Goal: Feedback & Contribution: Submit feedback/report problem

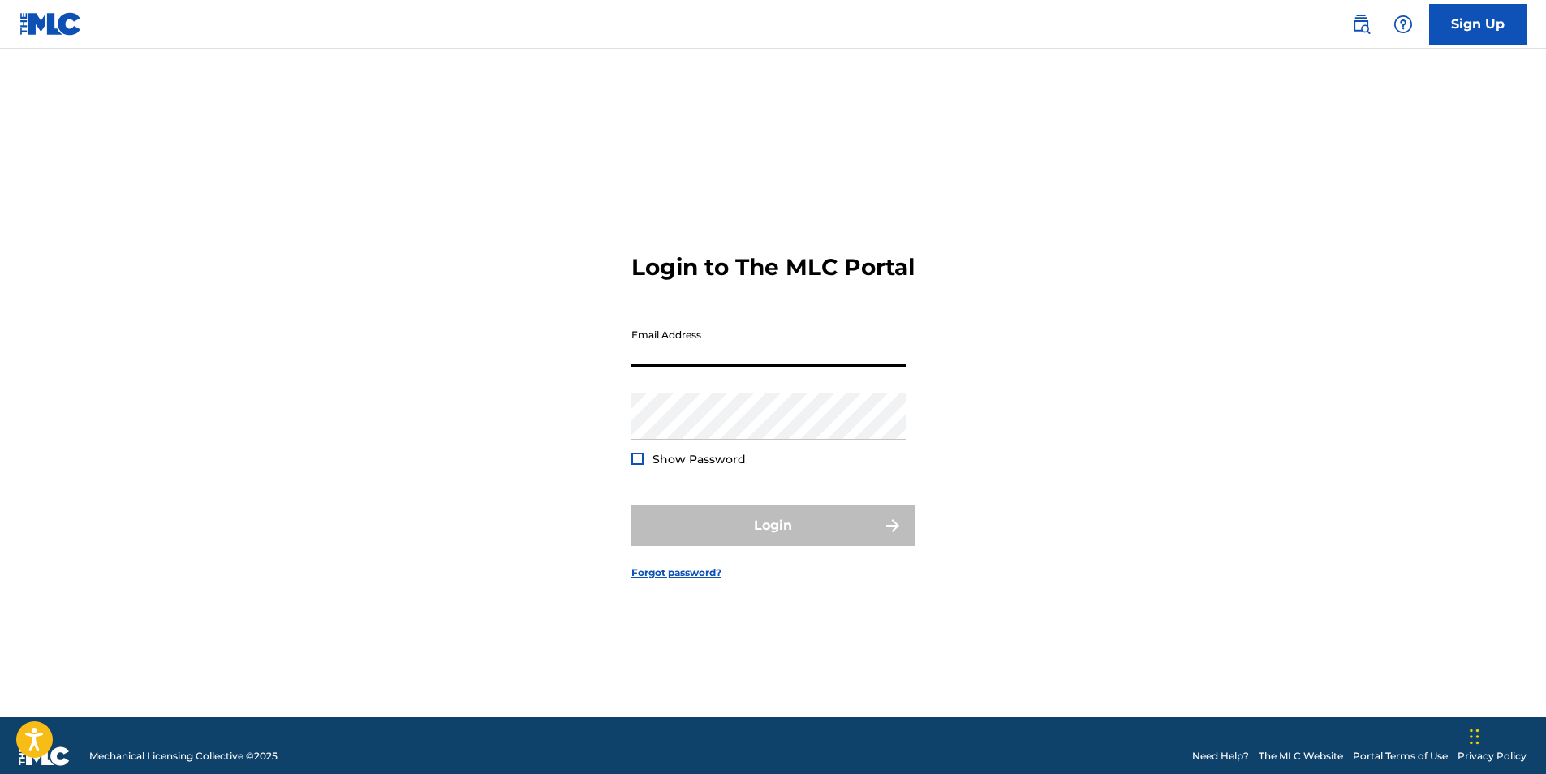
click at [746, 367] on input "Email Address" at bounding box center [768, 344] width 274 height 46
type input "[EMAIL_ADDRESS][DOMAIN_NAME]"
click at [670, 580] on link "Forgot password?" at bounding box center [676, 573] width 90 height 15
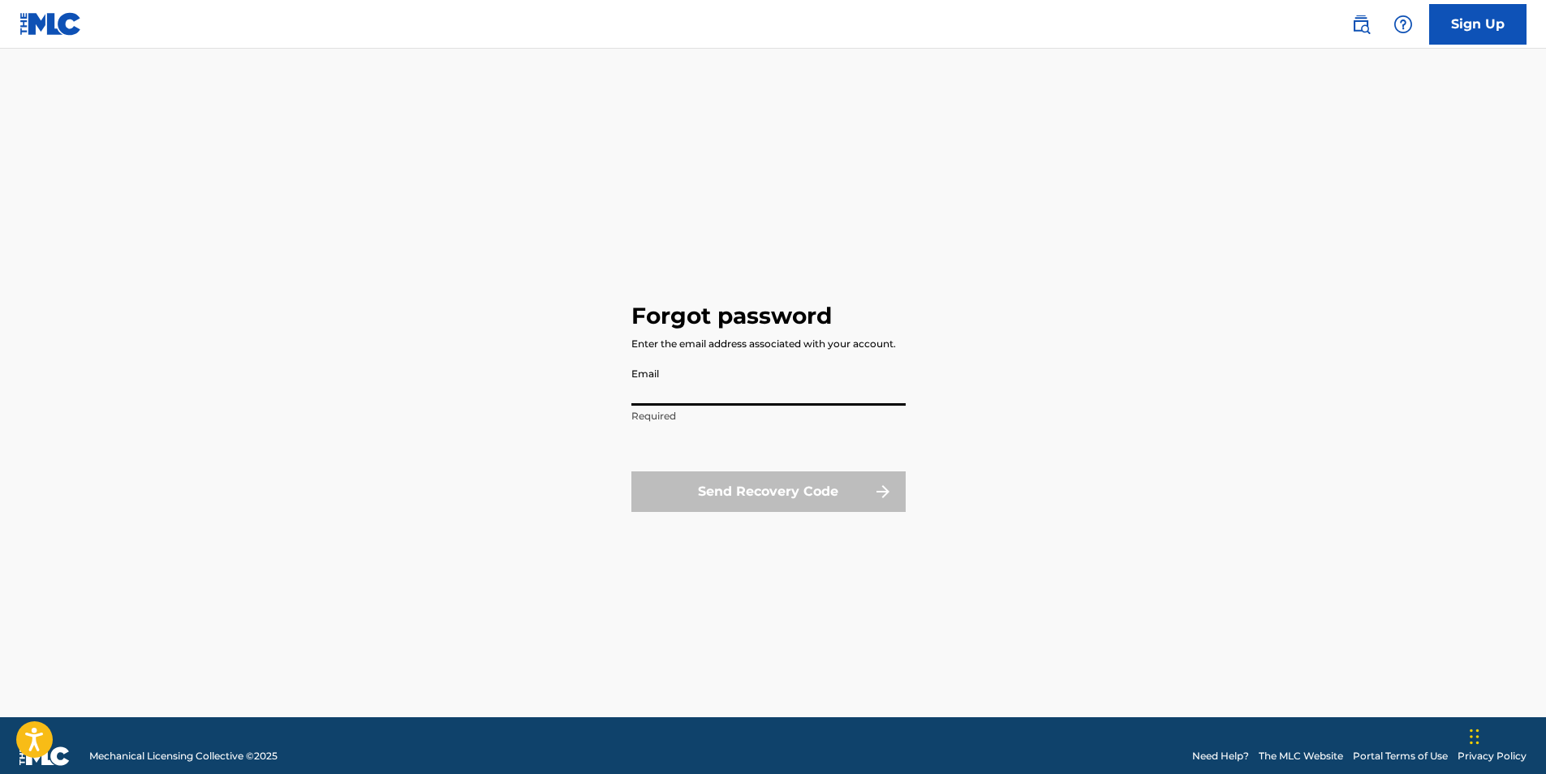
click at [713, 394] on input "Email" at bounding box center [768, 383] width 274 height 46
type input "[EMAIL_ADDRESS][DOMAIN_NAME]"
click at [716, 492] on button "Send Recovery Code" at bounding box center [768, 492] width 274 height 41
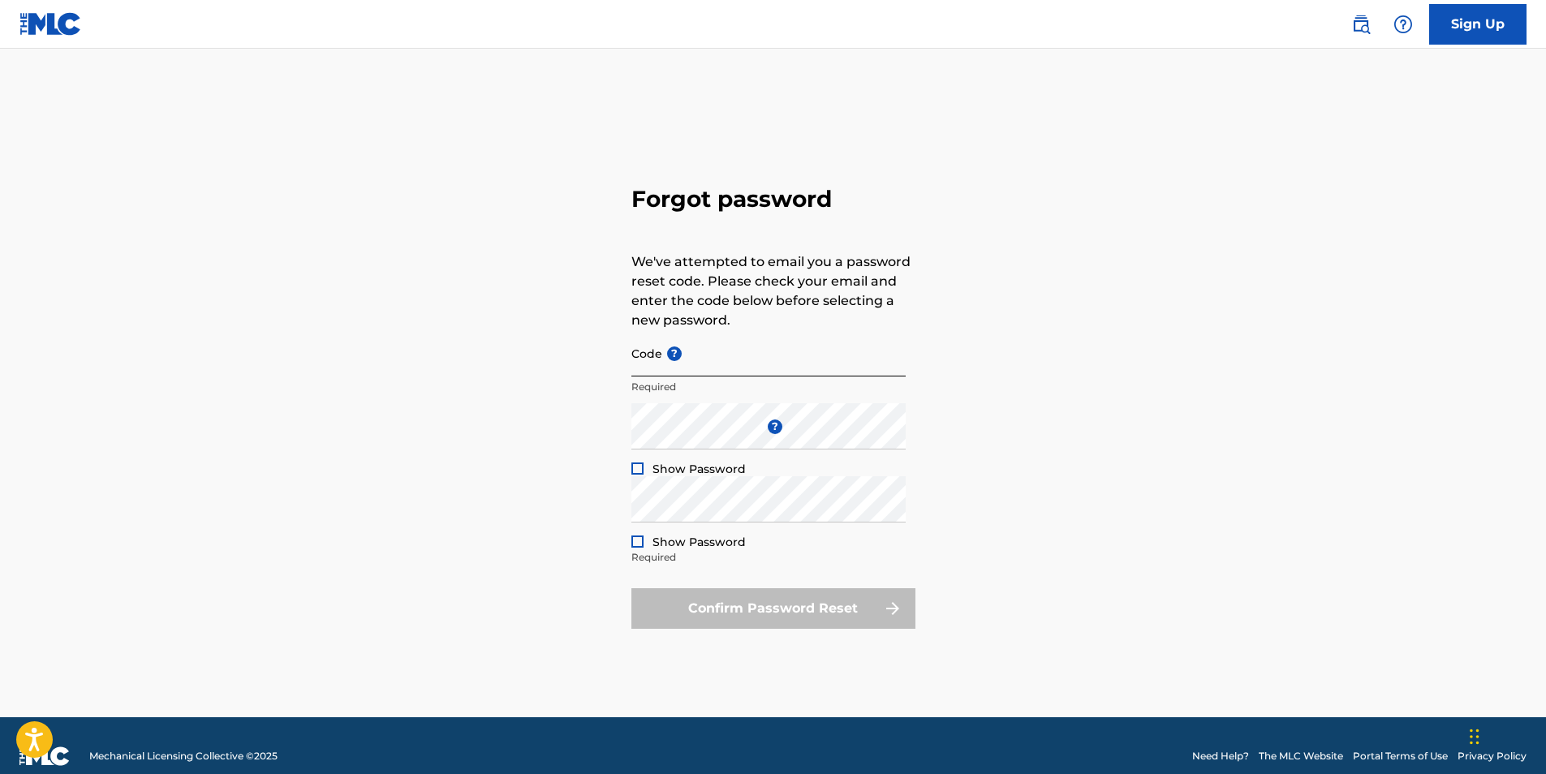
click at [715, 366] on input "Code ?" at bounding box center [768, 353] width 274 height 46
paste input "FP_5257271d8894f3cdc1fd9739a543"
type input "FP_5257271d8894f3cdc1fd9739a543"
click at [573, 432] on div "Forgot password We've attempted to email you a password reset code. Please chec…" at bounding box center [773, 403] width 1136 height 628
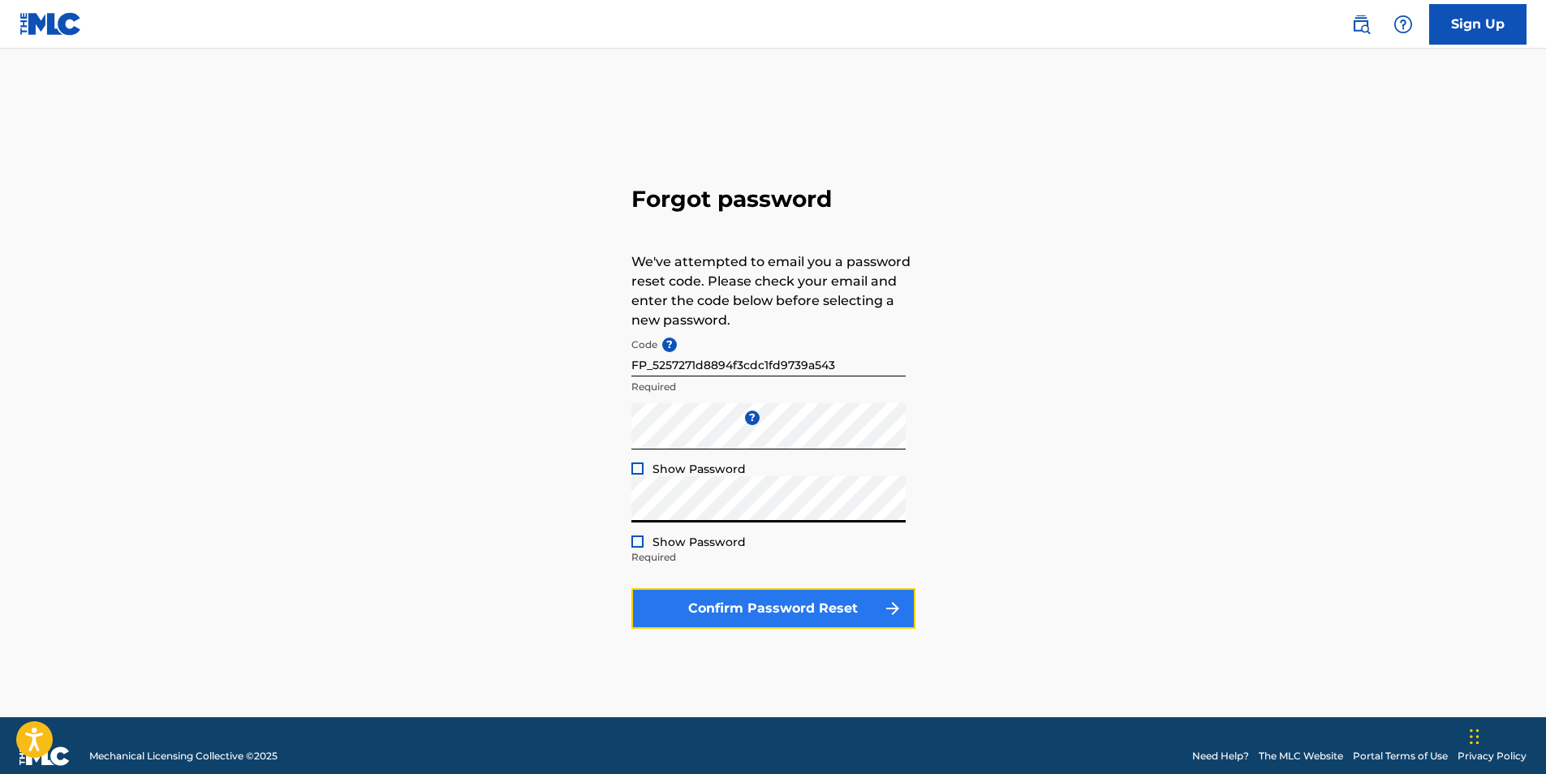
click at [778, 600] on button "Confirm Password Reset" at bounding box center [773, 608] width 284 height 41
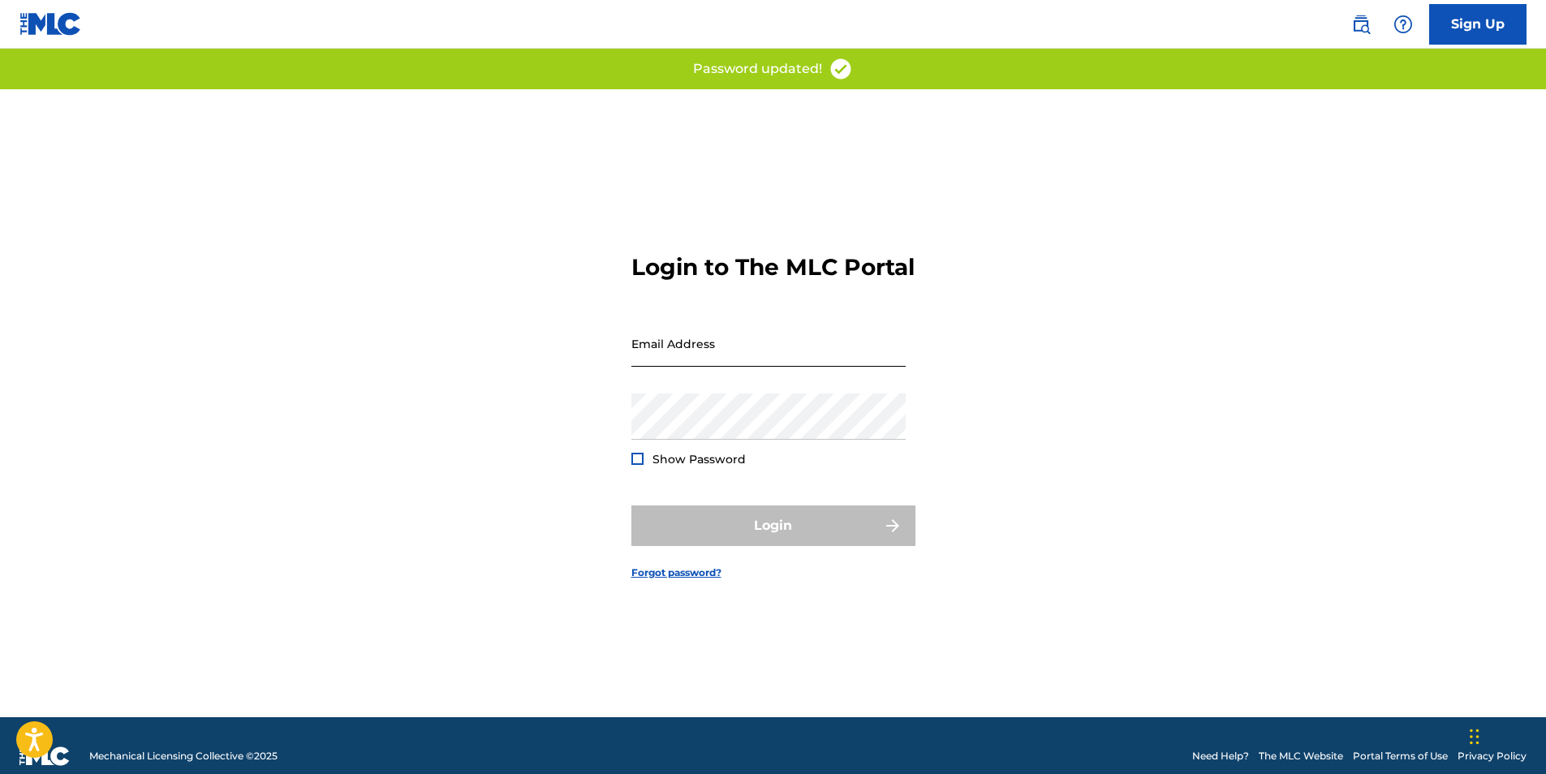
click at [745, 363] on input "Email Address" at bounding box center [768, 344] width 274 height 46
type input "[EMAIL_ADDRESS][DOMAIN_NAME]"
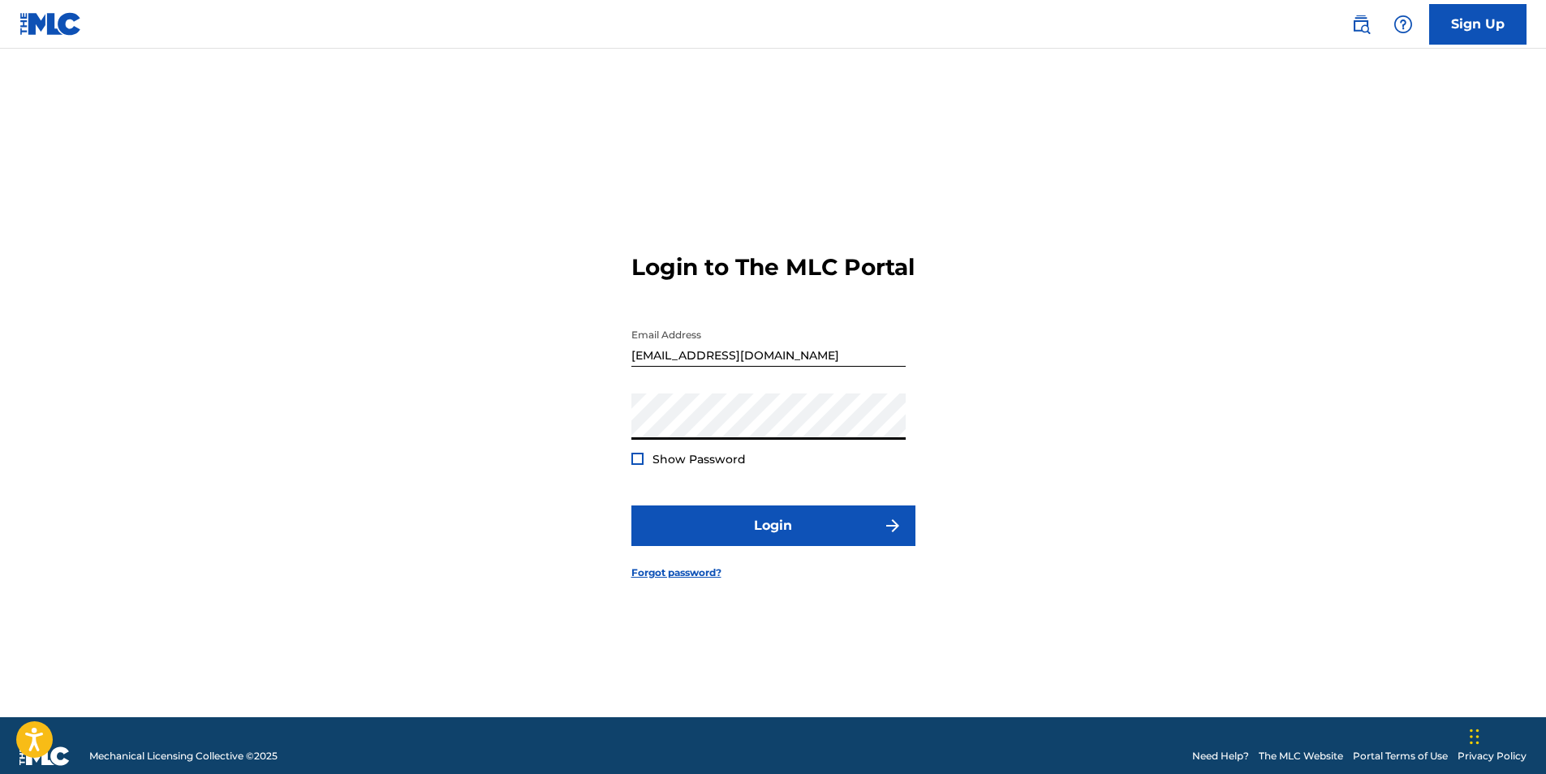
click at [631, 506] on button "Login" at bounding box center [773, 526] width 284 height 41
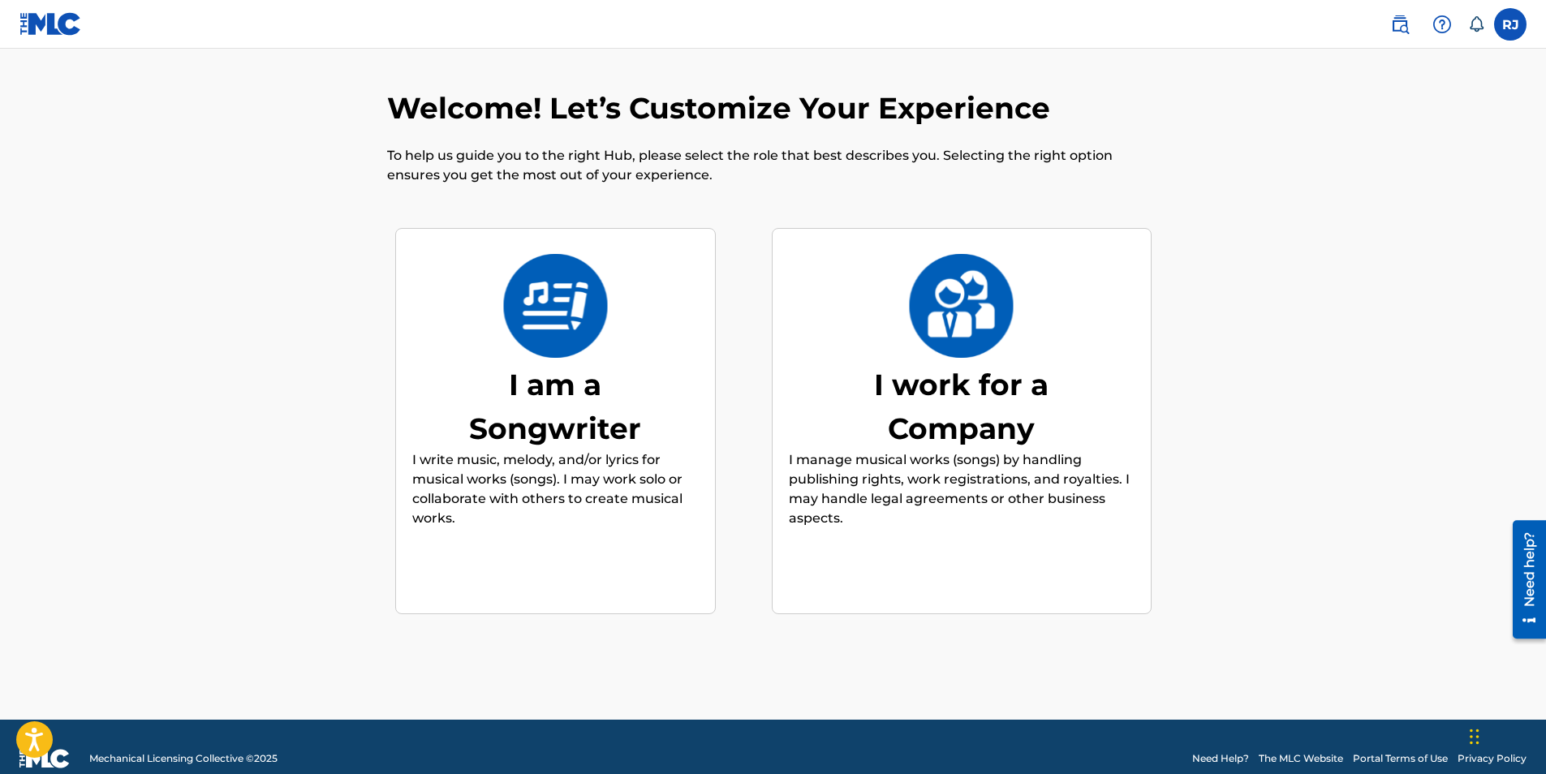
click at [600, 347] on img at bounding box center [555, 306] width 106 height 104
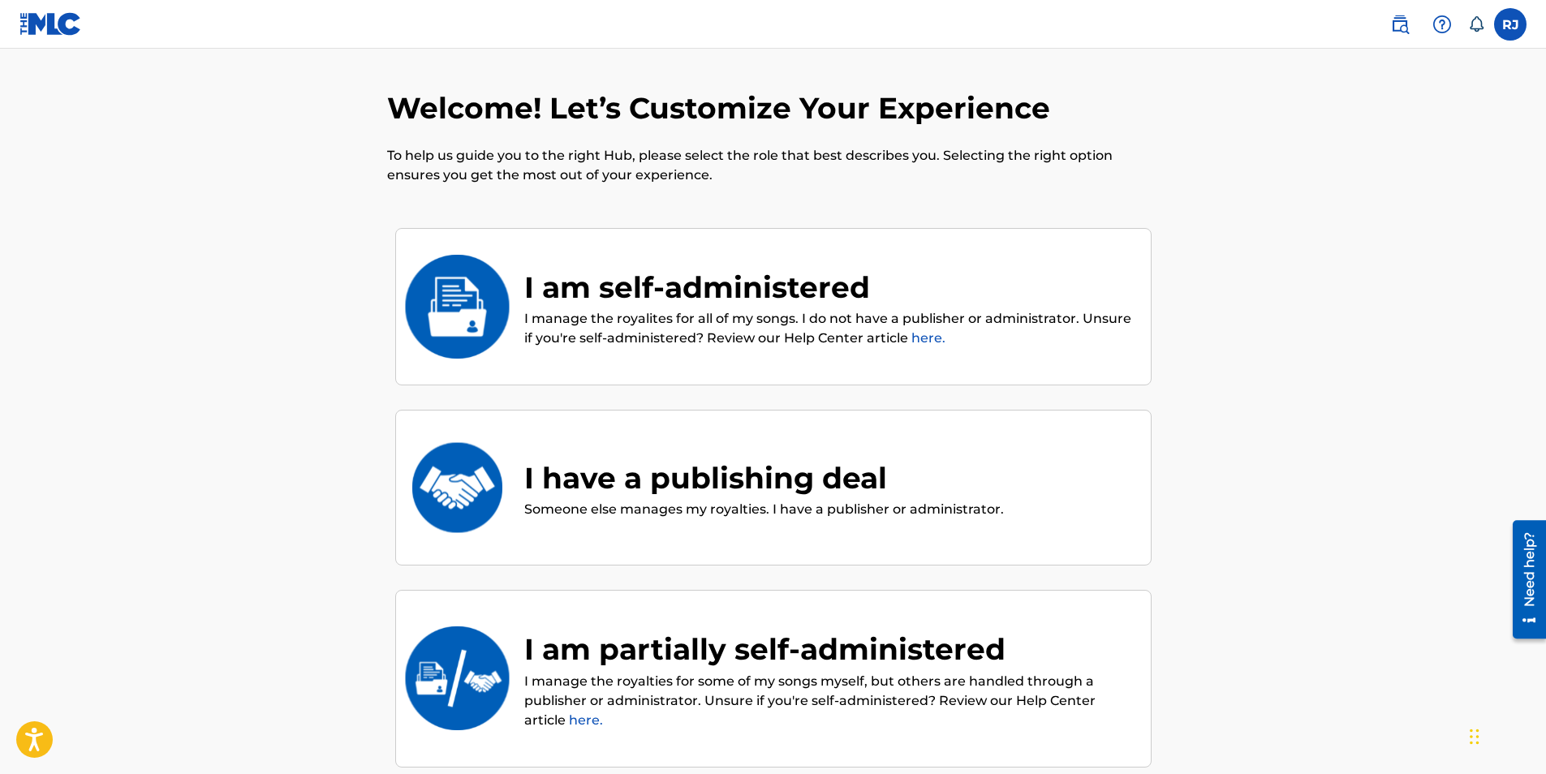
scroll to position [73, 0]
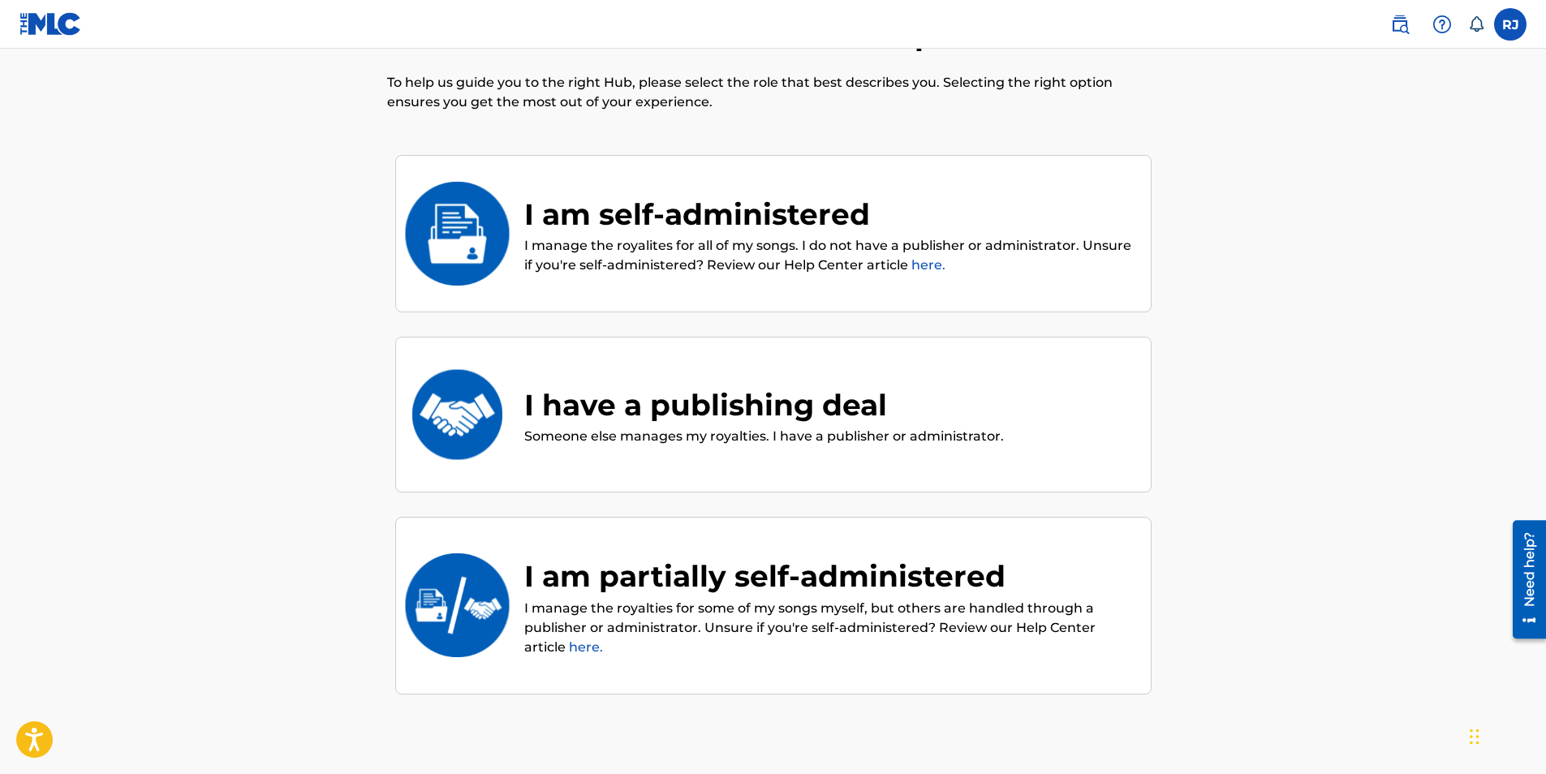
click at [663, 259] on p "I manage the royalites for all of my songs. I do not have a publisher or admini…" at bounding box center [829, 255] width 610 height 39
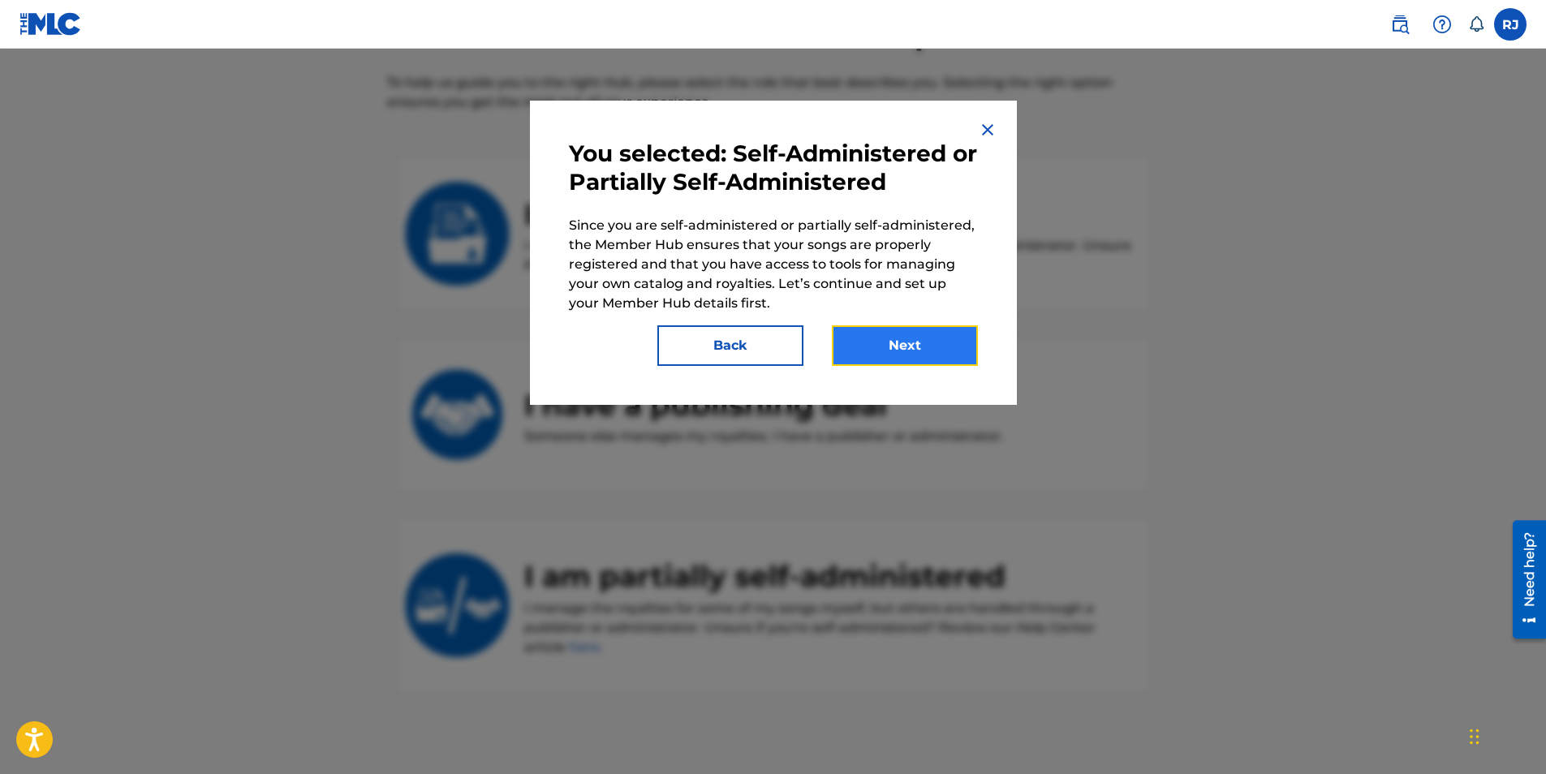
click at [900, 342] on button "Next" at bounding box center [905, 345] width 146 height 41
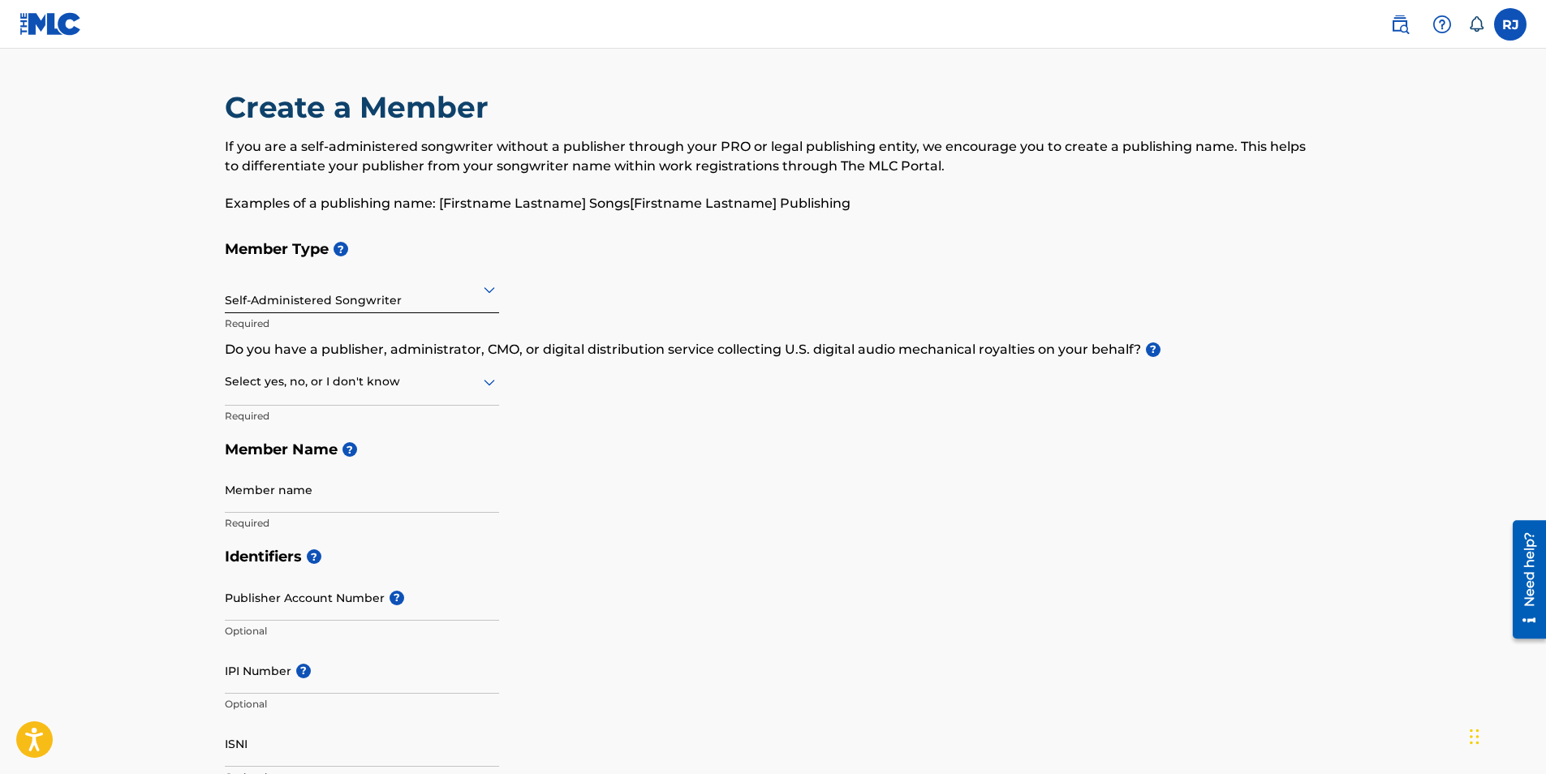
click at [478, 307] on div "Self-Administered Songwriter" at bounding box center [362, 289] width 274 height 40
click at [494, 292] on icon at bounding box center [489, 289] width 19 height 19
click at [456, 373] on div at bounding box center [362, 382] width 274 height 20
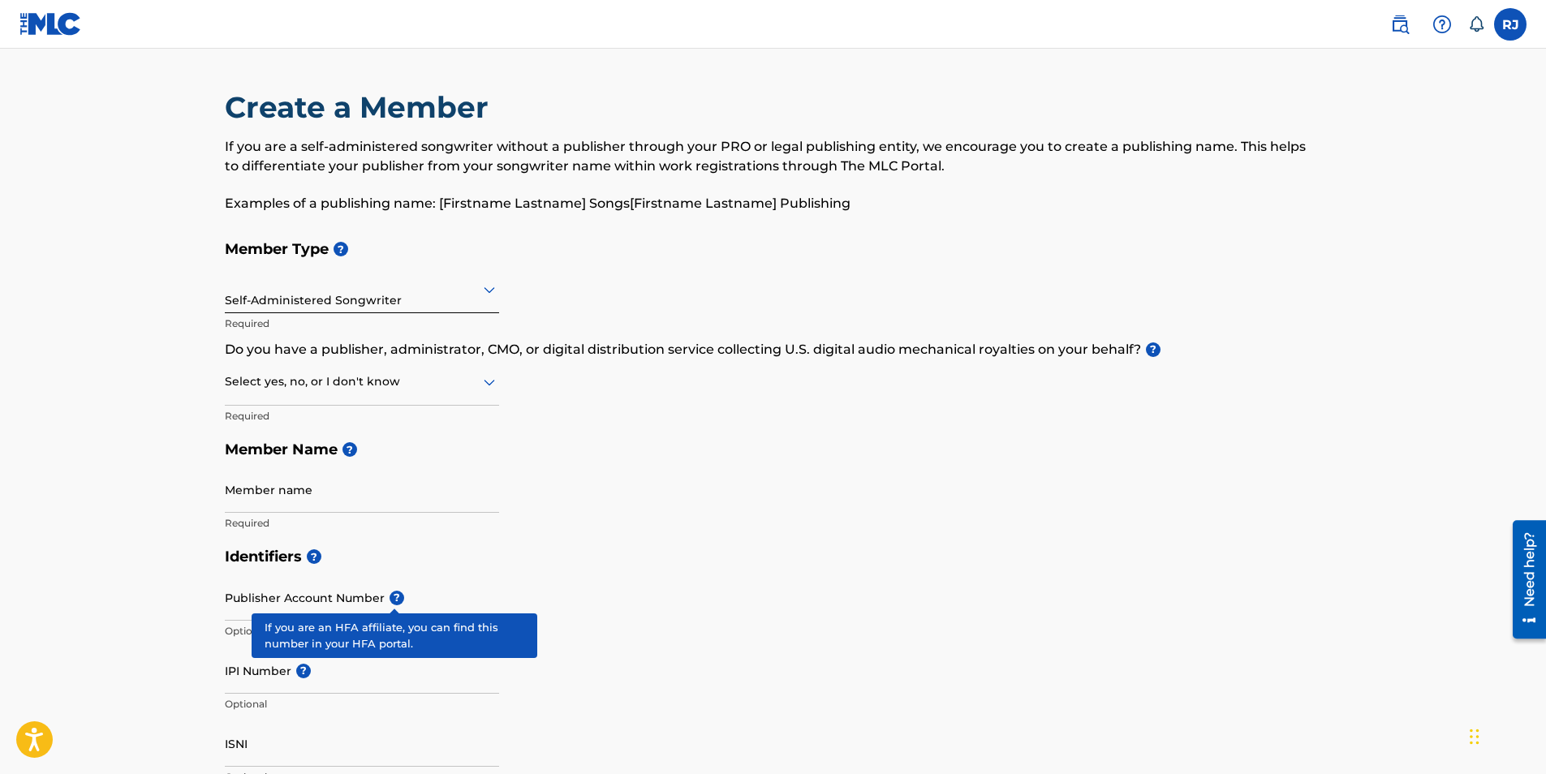
click at [398, 601] on span "?" at bounding box center [397, 598] width 15 height 15
click at [398, 601] on input "Publisher Account Number ?" at bounding box center [362, 598] width 274 height 46
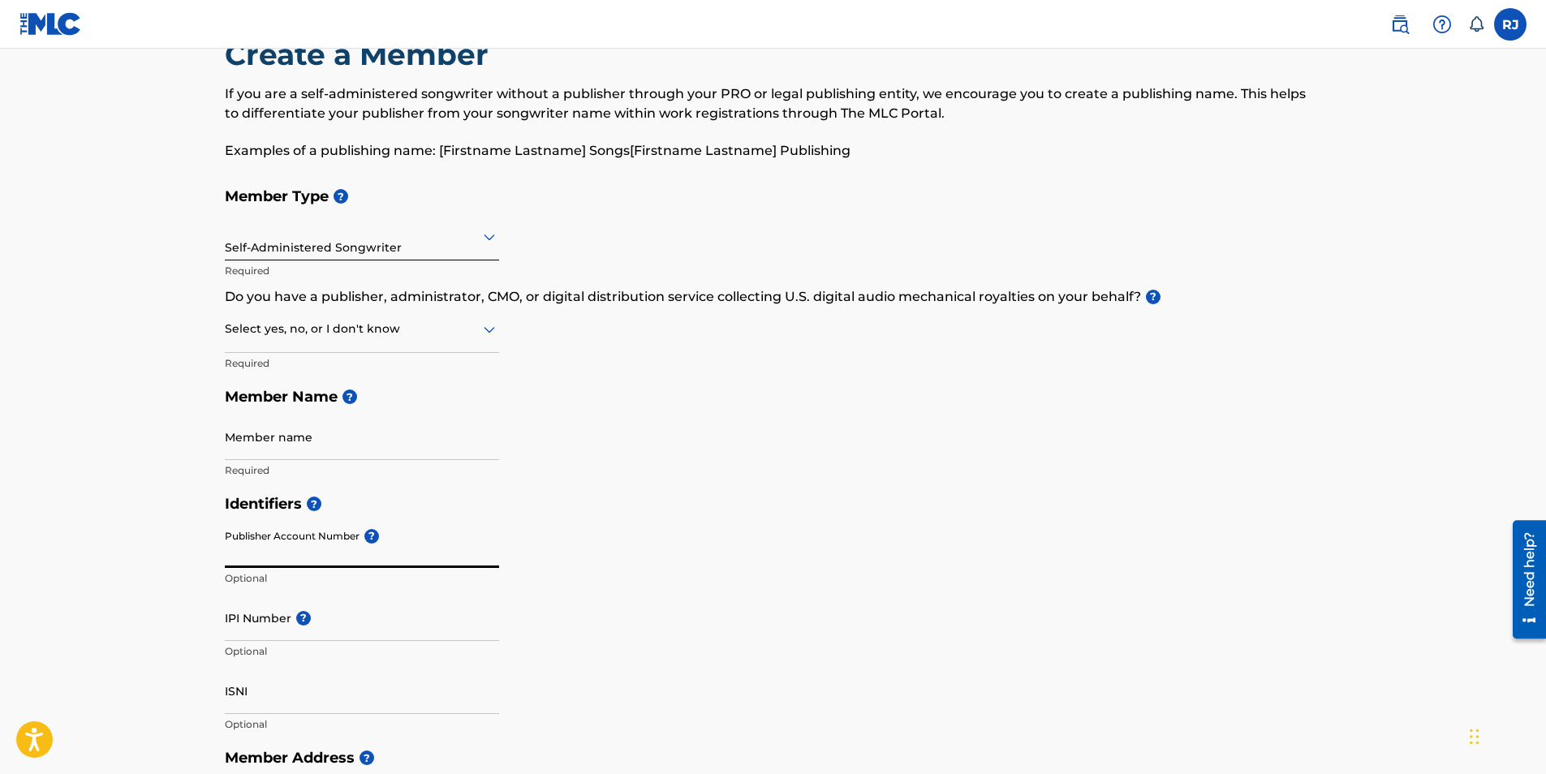
scroll to position [81, 0]
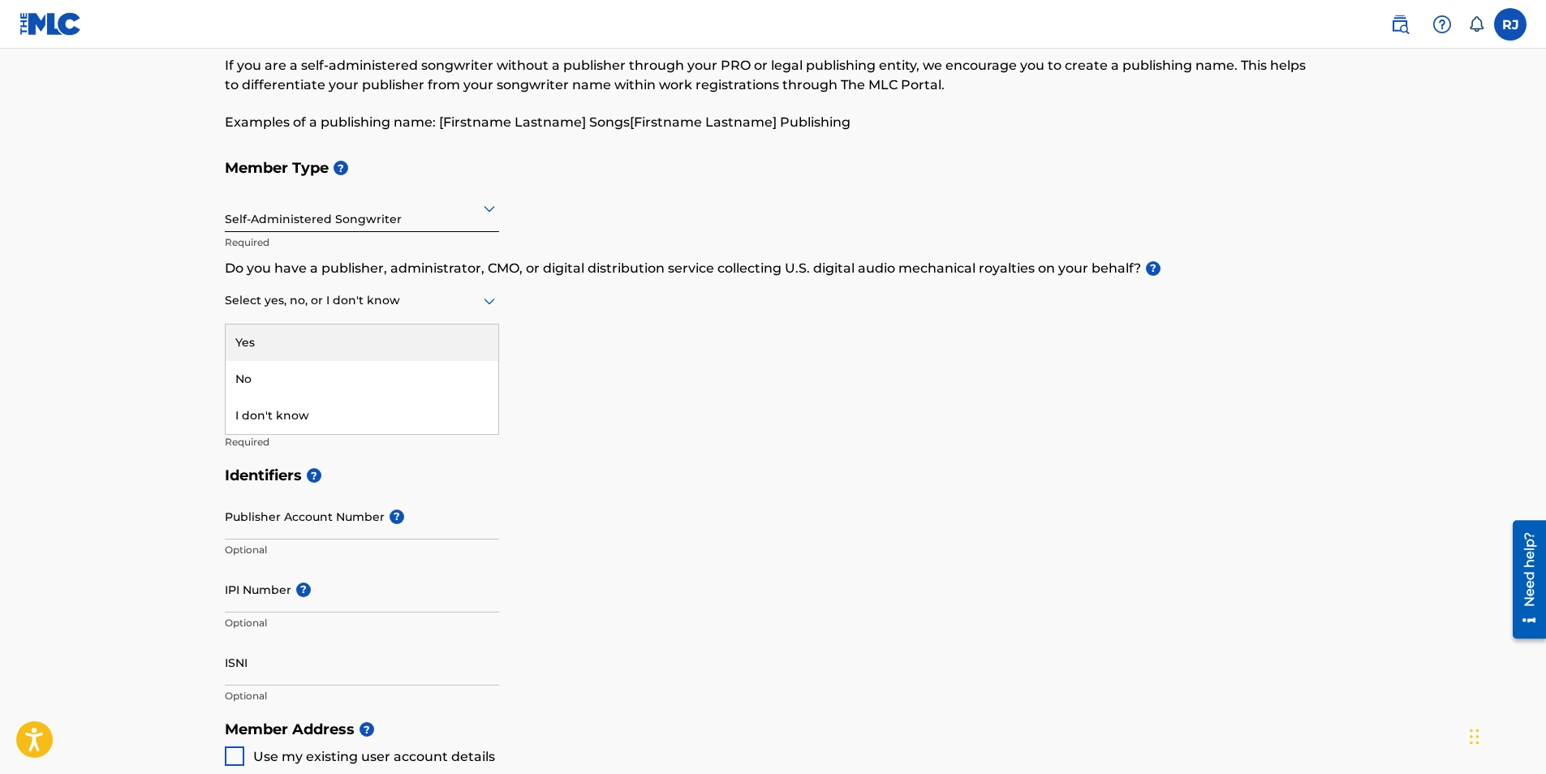
click at [373, 312] on div "Select yes, no, or I don't know" at bounding box center [362, 301] width 274 height 46
click at [291, 417] on div "I don't know" at bounding box center [362, 416] width 273 height 37
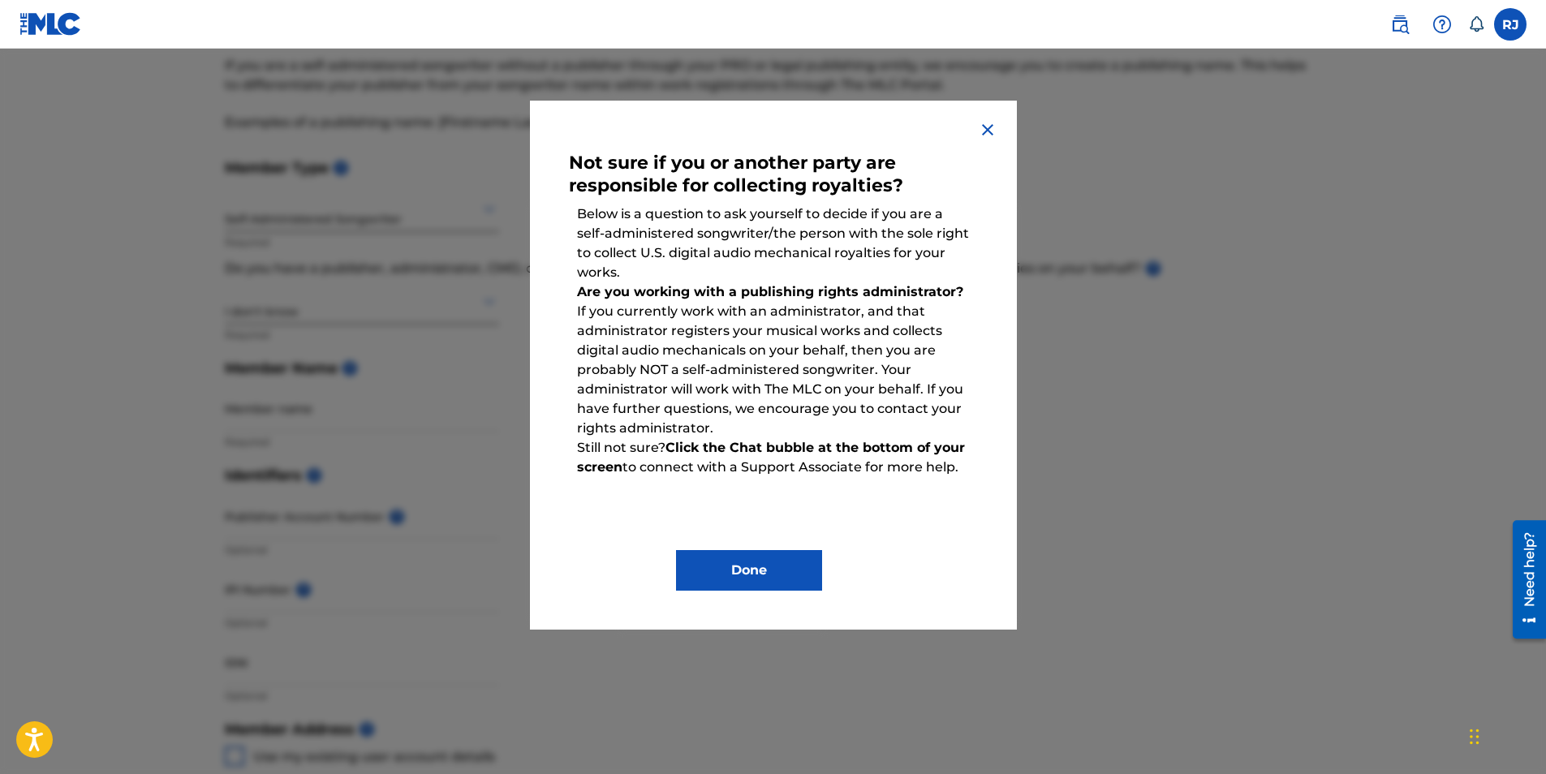
click at [989, 131] on img at bounding box center [987, 129] width 19 height 19
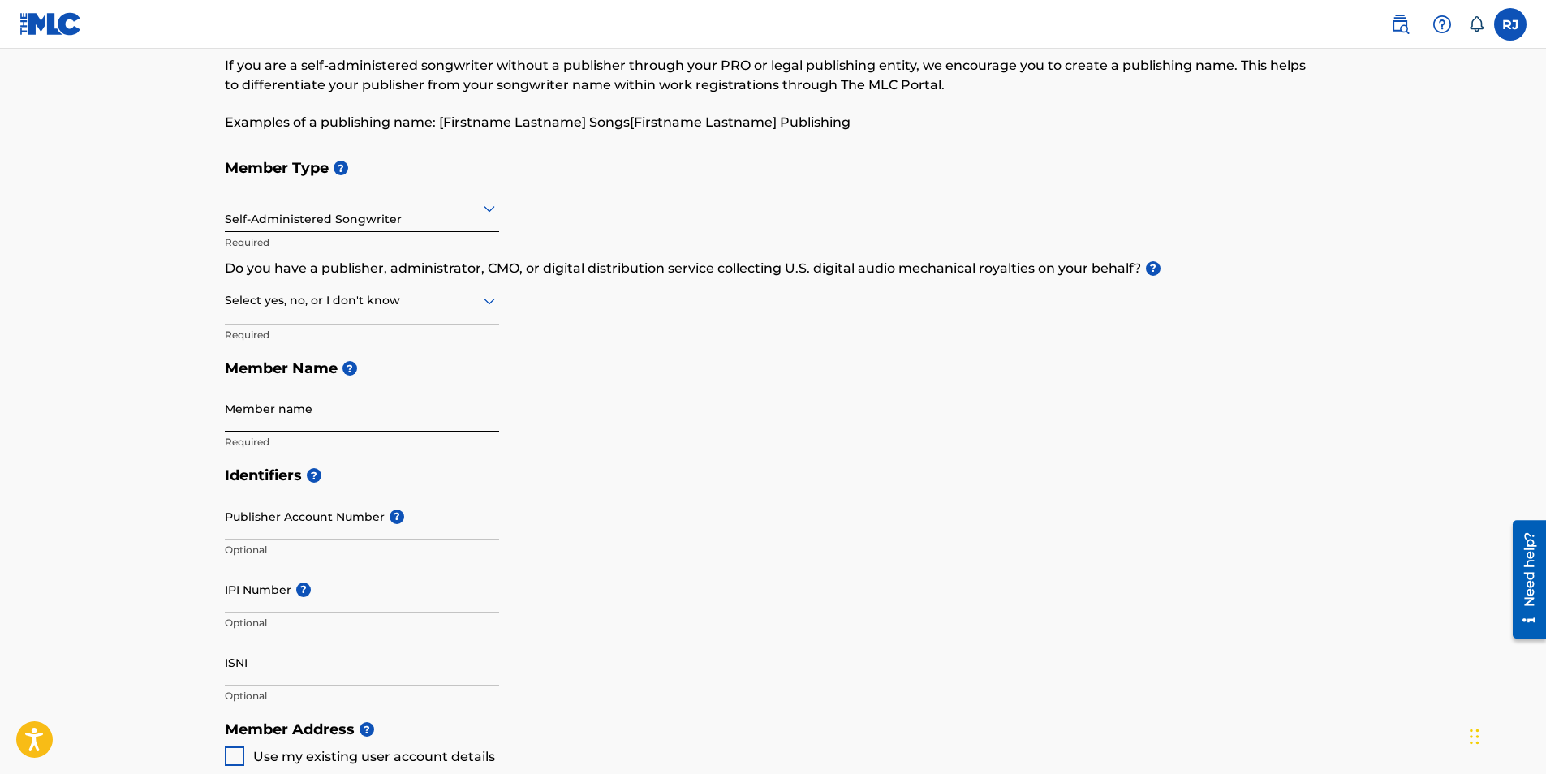
click at [350, 423] on input "Member name" at bounding box center [362, 409] width 274 height 46
type input "liftedmusician"
click at [300, 520] on input "Publisher Account Number ?" at bounding box center [362, 517] width 274 height 46
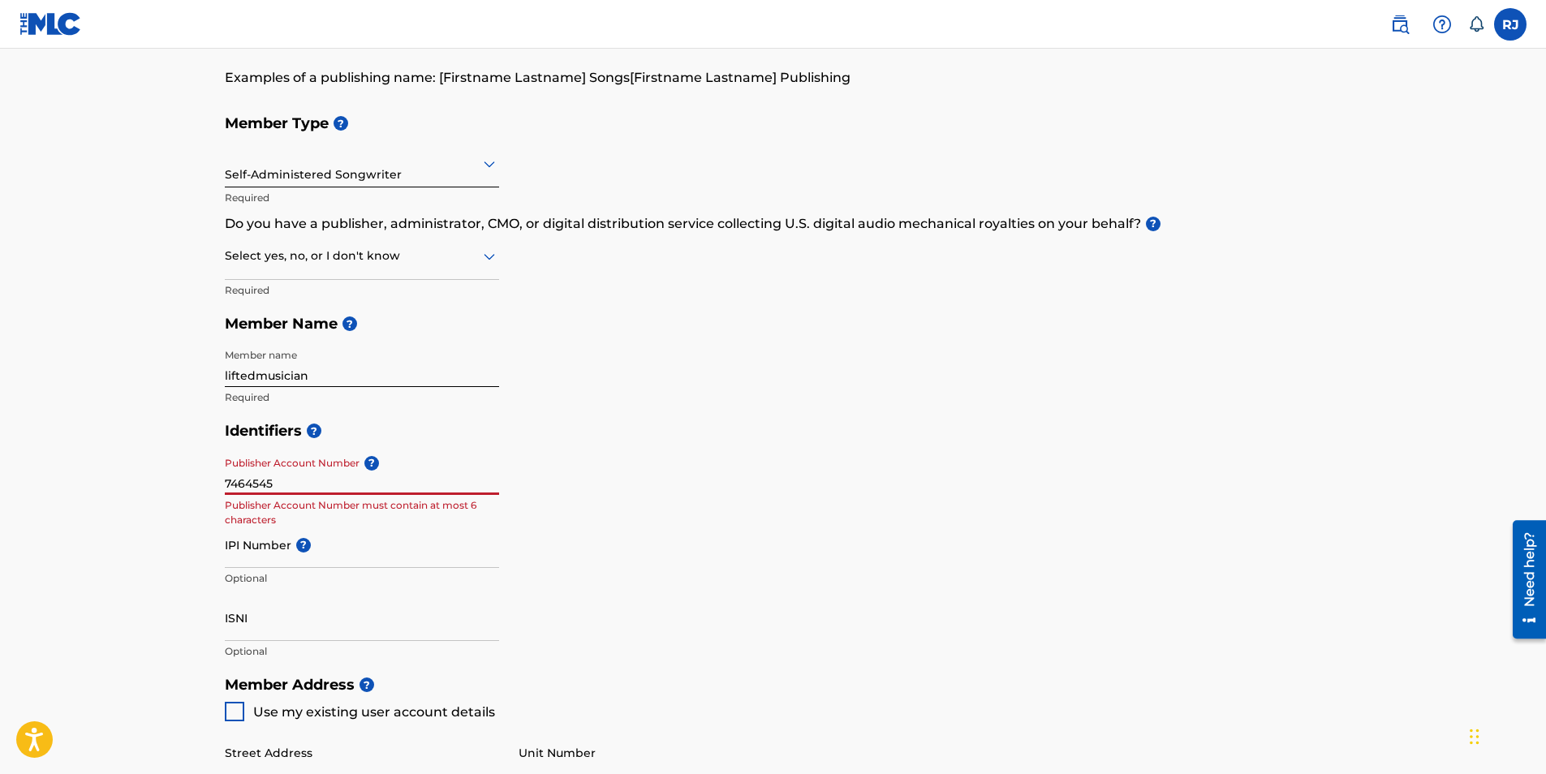
scroll to position [0, 0]
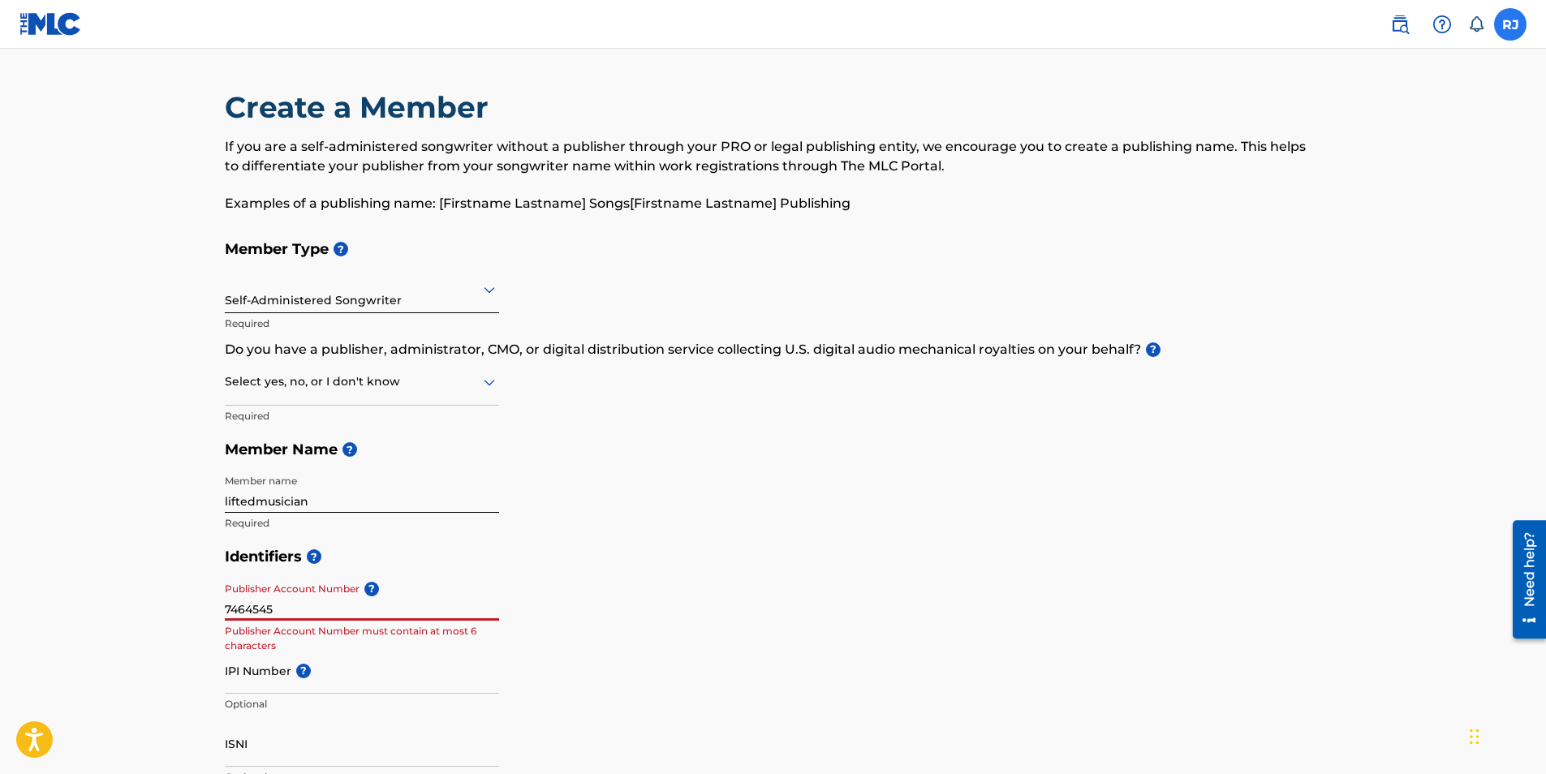
type input "7464545"
click at [1518, 23] on label at bounding box center [1510, 24] width 32 height 32
click at [1511, 24] on input "[PERSON_NAME] [PERSON_NAME] [EMAIL_ADDRESS][DOMAIN_NAME] Notification Preferenc…" at bounding box center [1511, 24] width 0 height 0
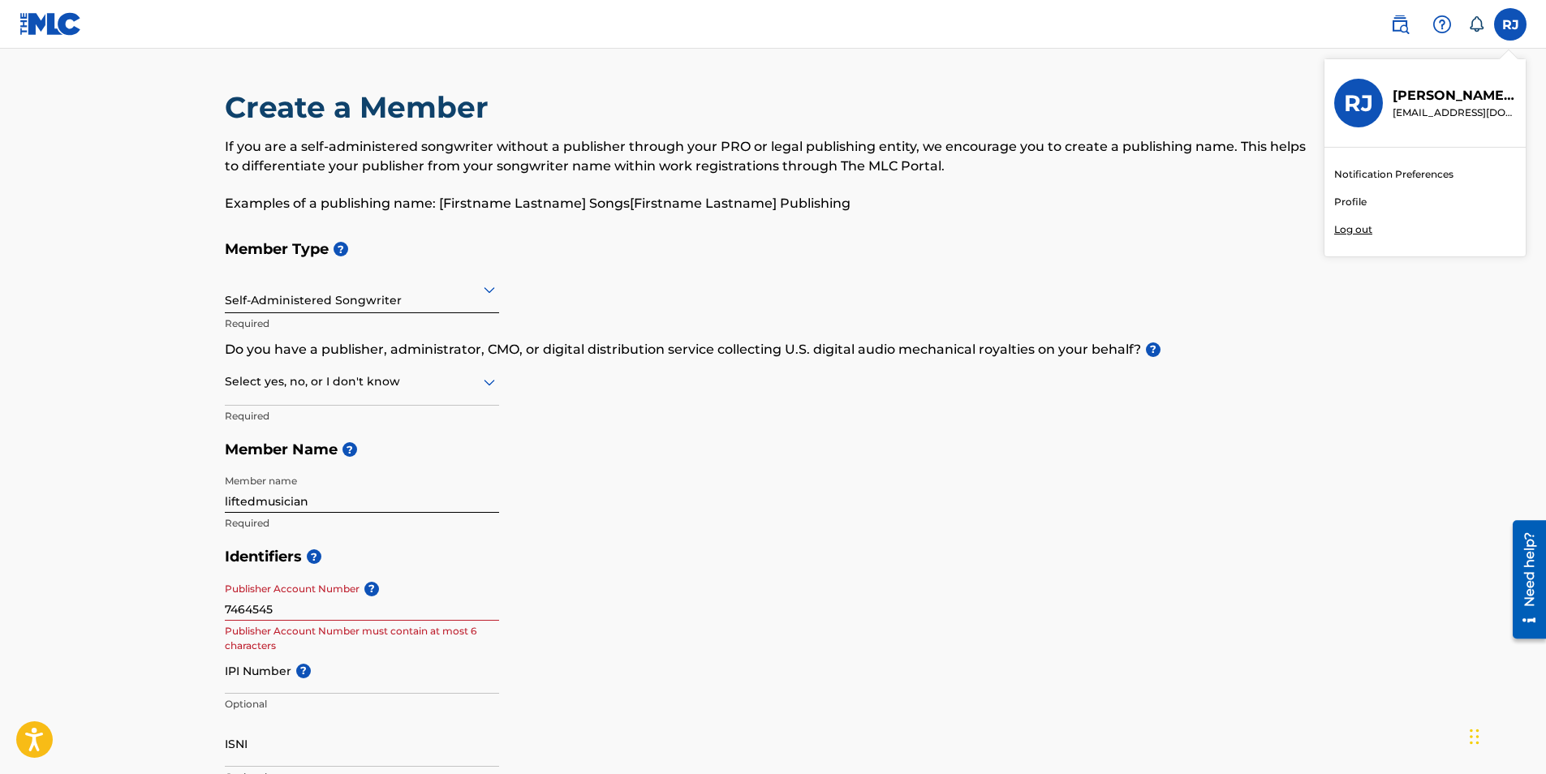
click at [58, 30] on img at bounding box center [50, 24] width 62 height 24
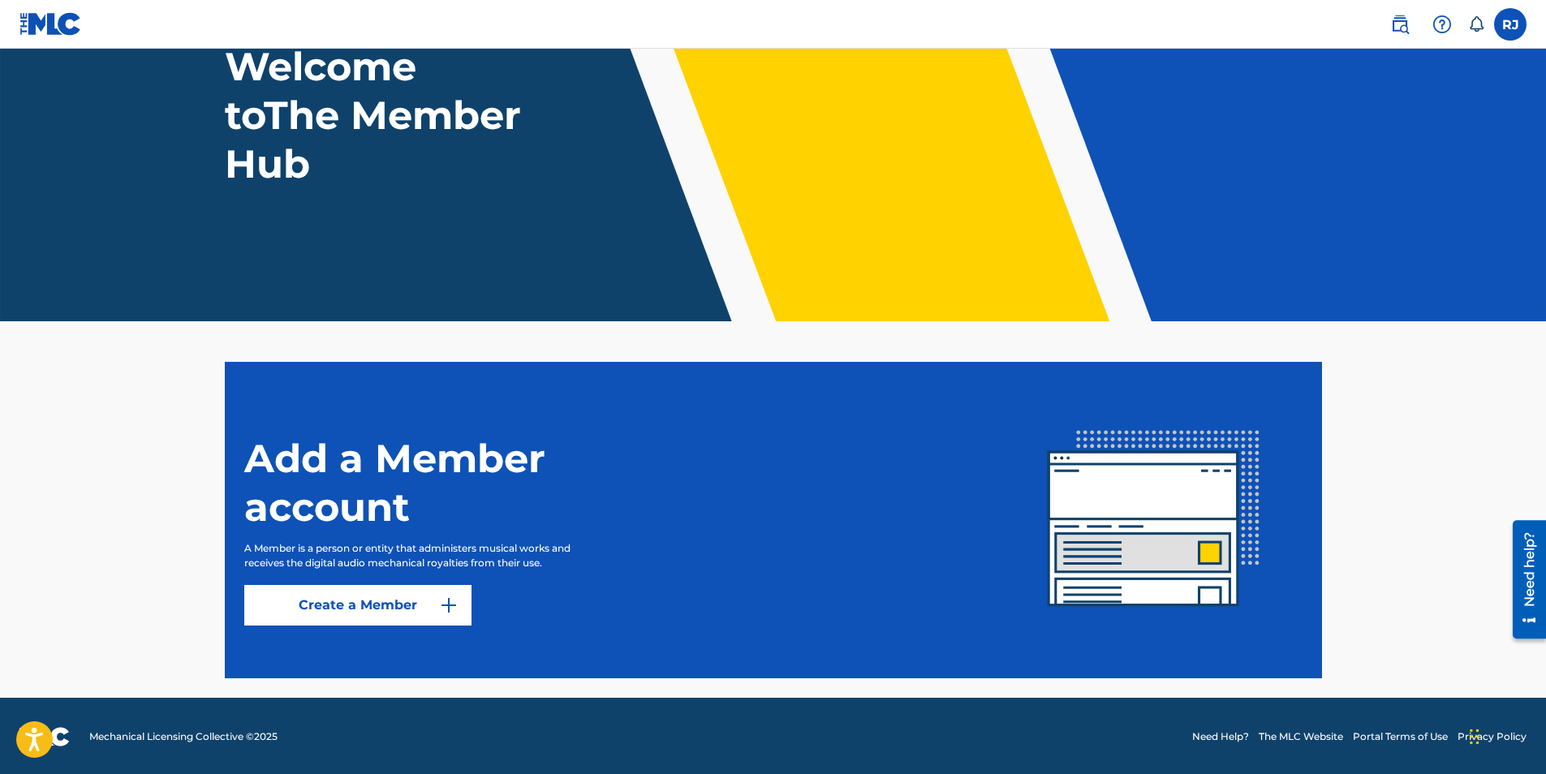
scroll to position [127, 0]
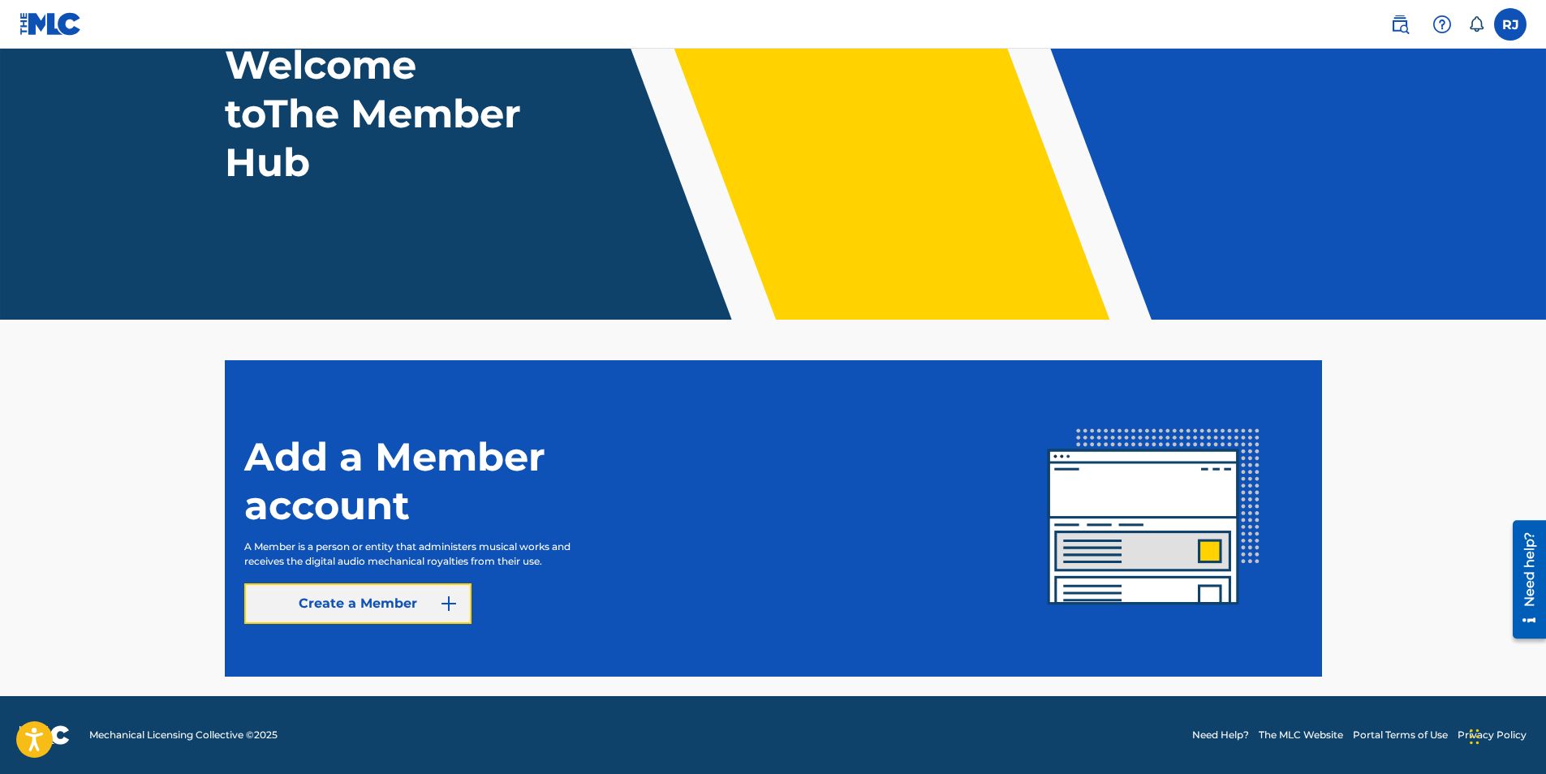
click at [412, 597] on button "Create a Member" at bounding box center [357, 604] width 227 height 41
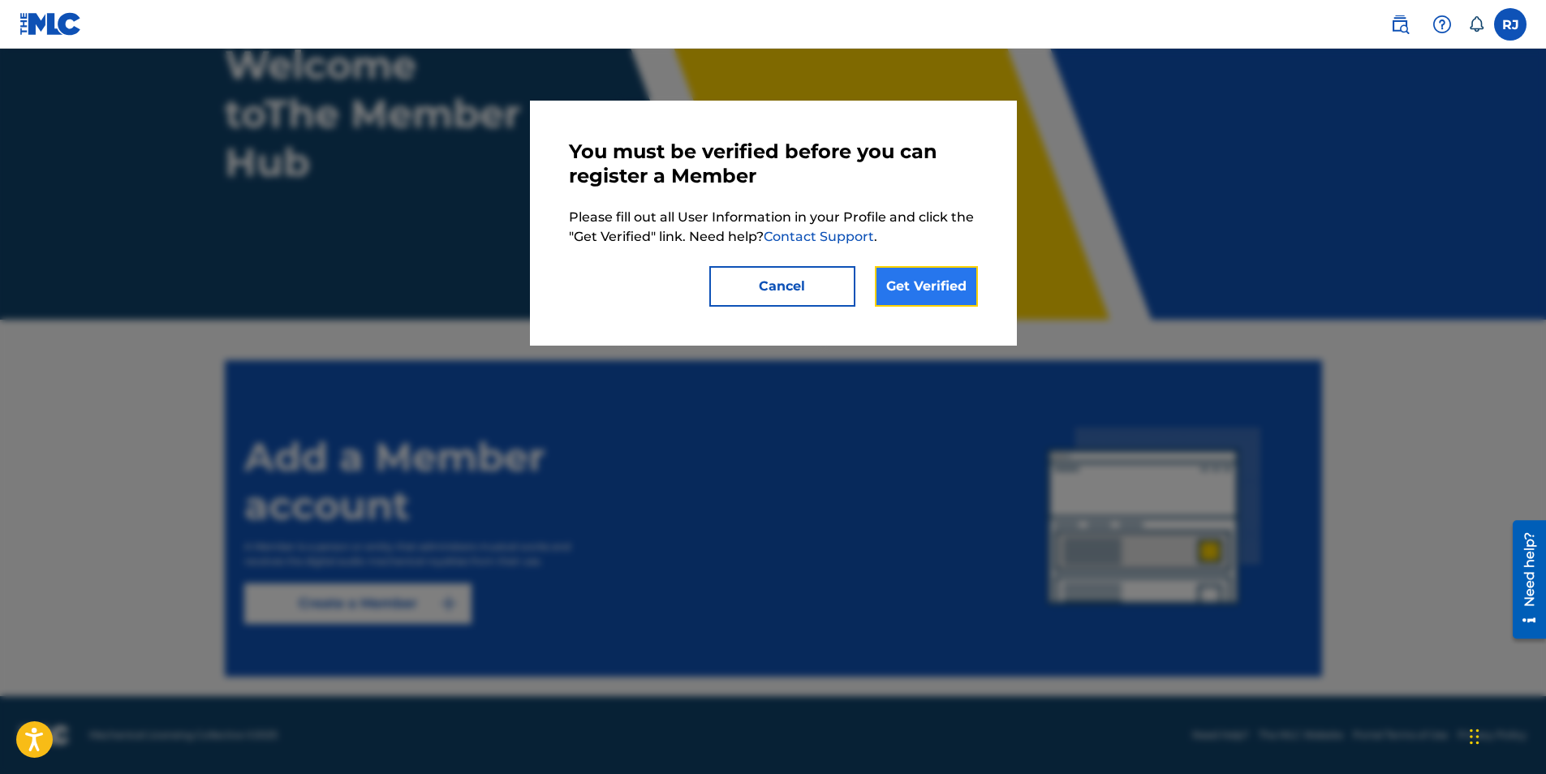
click at [959, 283] on link "Get Verified" at bounding box center [926, 286] width 103 height 41
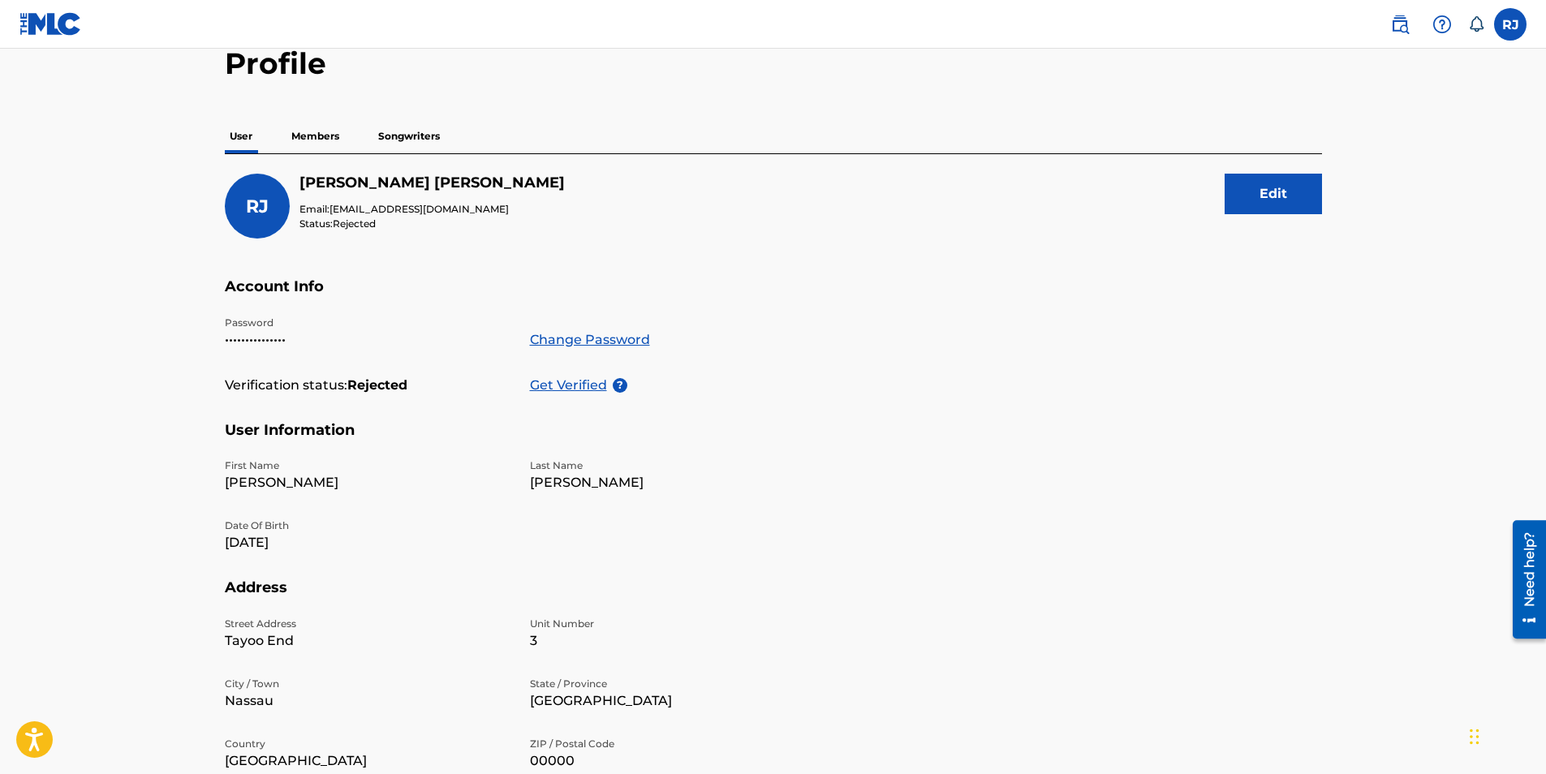
scroll to position [162, 0]
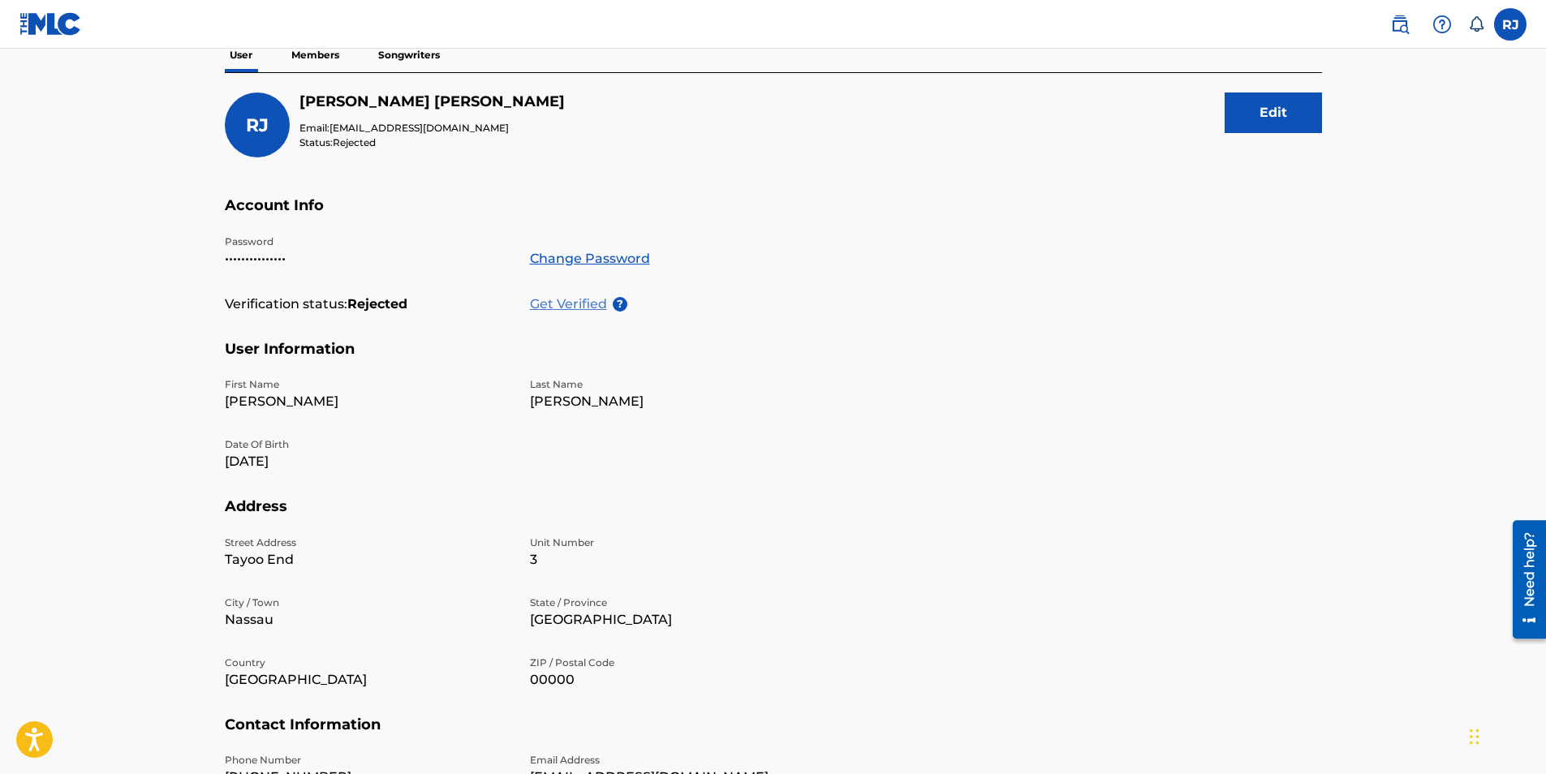
click at [576, 304] on p "Get Verified" at bounding box center [571, 304] width 83 height 19
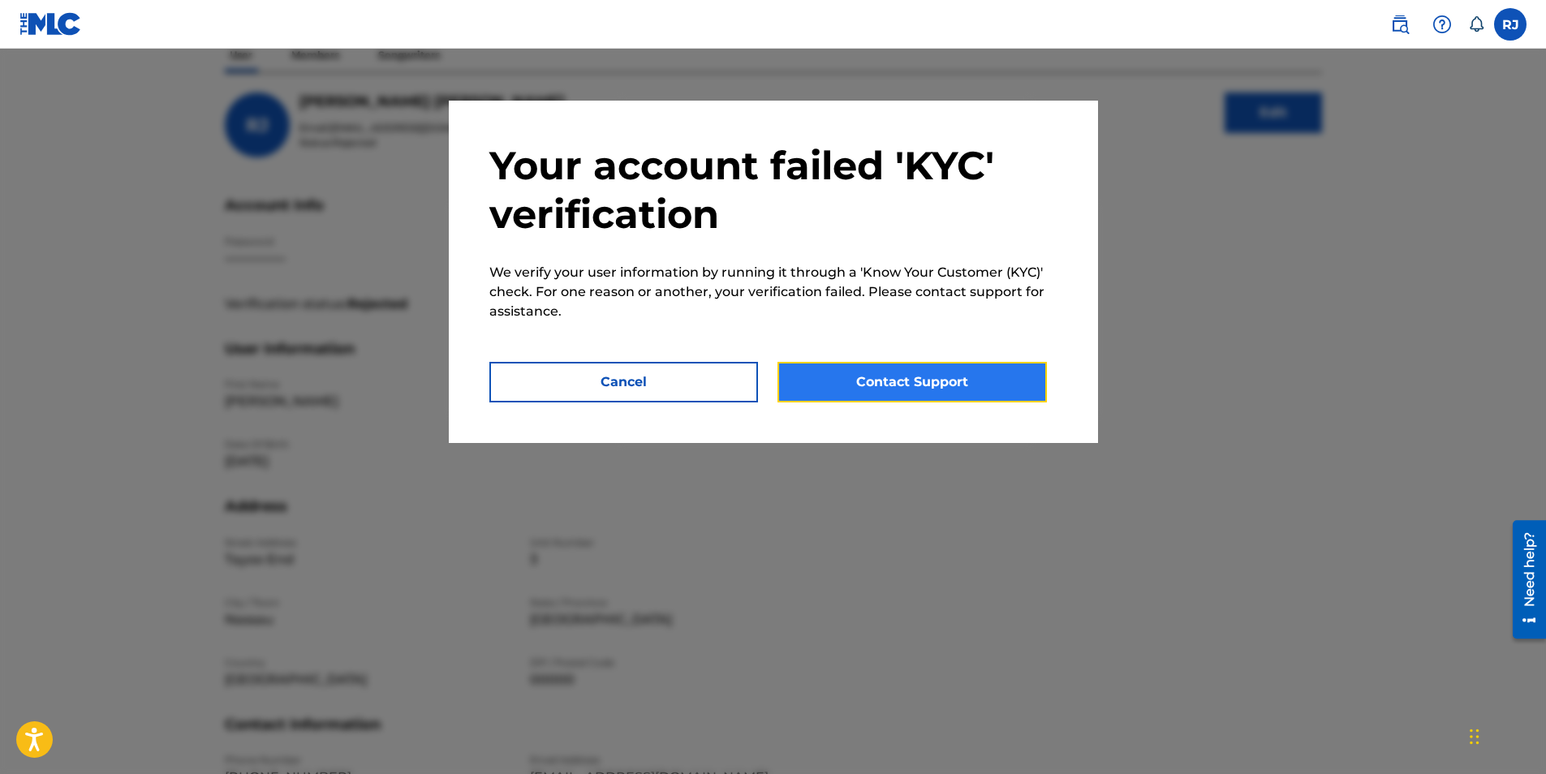
click at [825, 369] on button "Contact Support" at bounding box center [912, 382] width 269 height 41
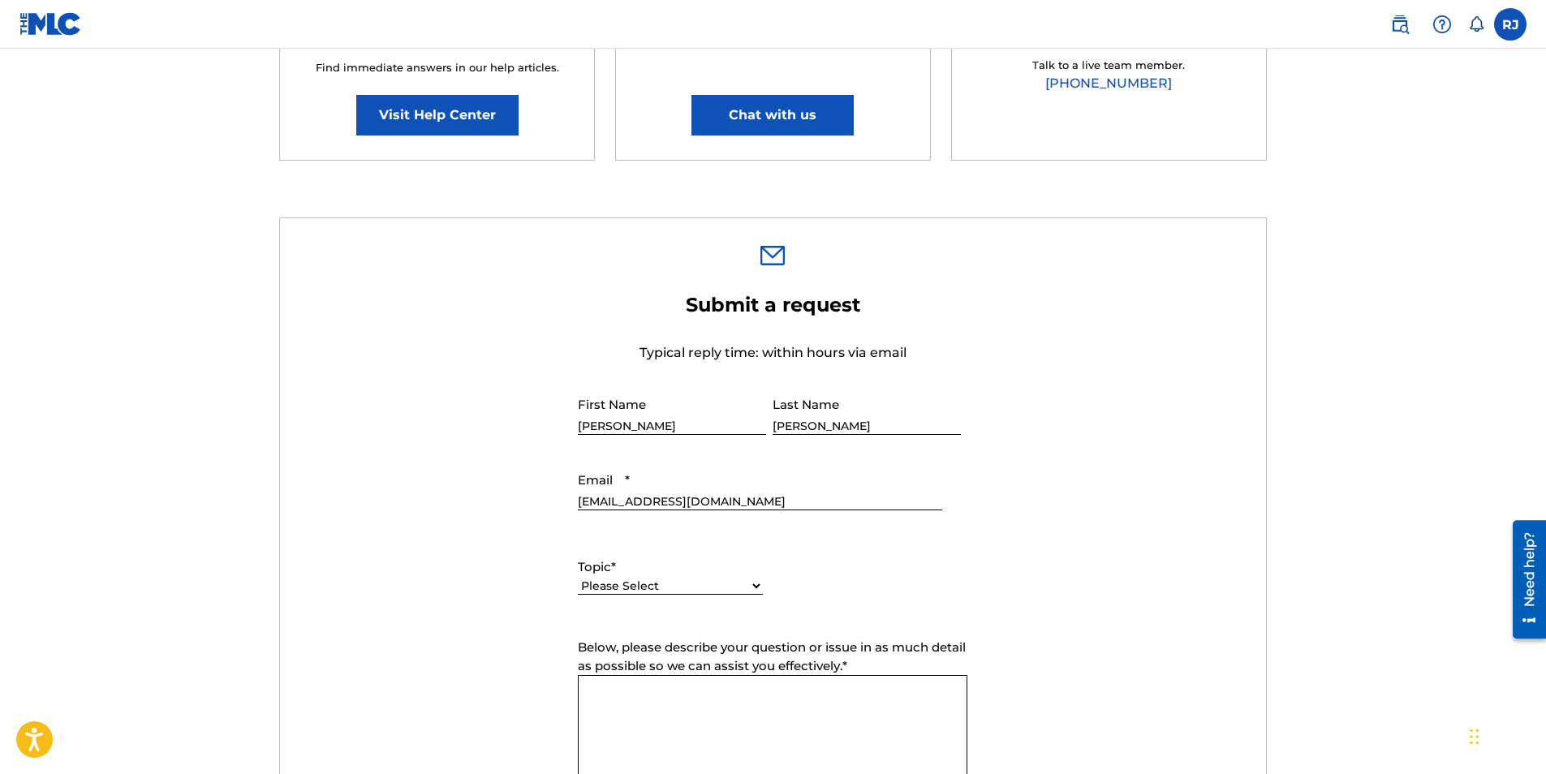
scroll to position [487, 0]
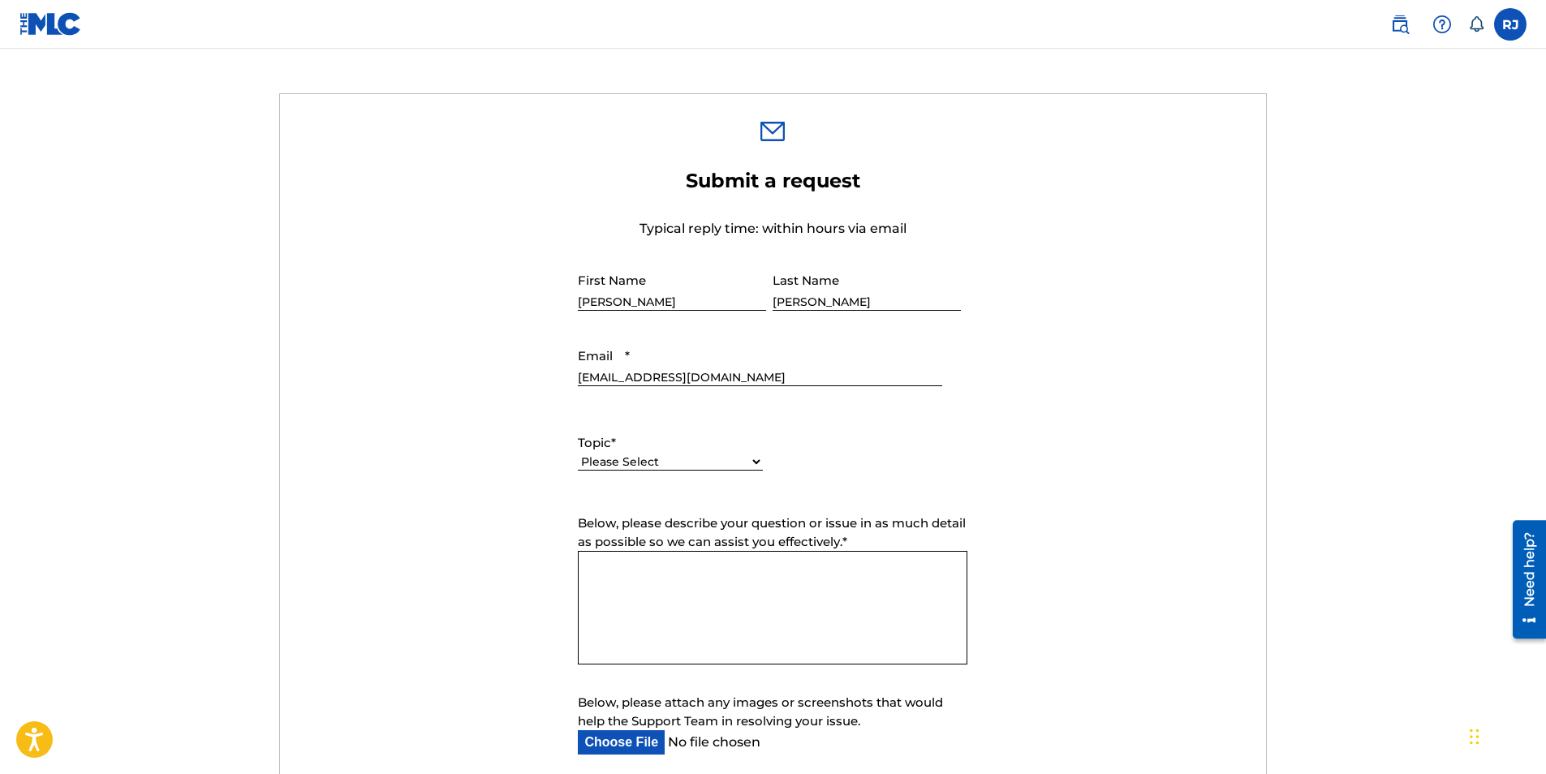
click at [683, 455] on select "Please Select I need help with my account I need help with managing my catalog …" at bounding box center [670, 462] width 185 height 17
select select "I need help with my account"
click at [578, 454] on select "Please Select I need help with my account I need help with managing my catalog …" at bounding box center [670, 462] width 185 height 17
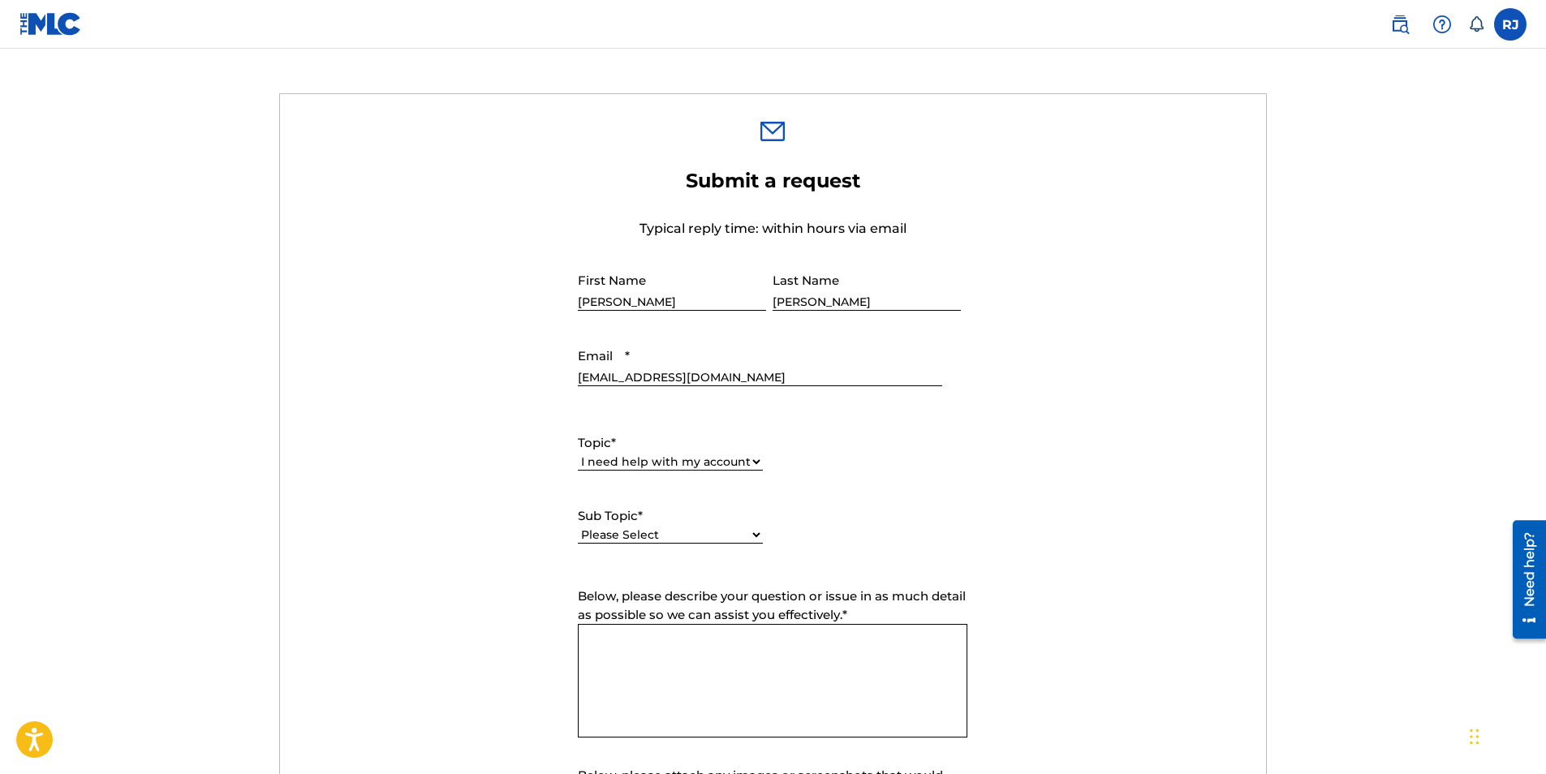
click at [676, 523] on label "Sub Topic *" at bounding box center [670, 516] width 185 height 19
click at [676, 527] on select "Please Select I need help with my user account I can't log in to my user accoun…" at bounding box center [670, 535] width 185 height 17
click at [674, 532] on select "Please Select I need help with my user account I can't log in to my user accoun…" at bounding box center [670, 535] width 185 height 17
select select "I was not verified as a user"
click at [578, 527] on select "Please Select I need help with my user account I can't log in to my user accoun…" at bounding box center [670, 535] width 185 height 17
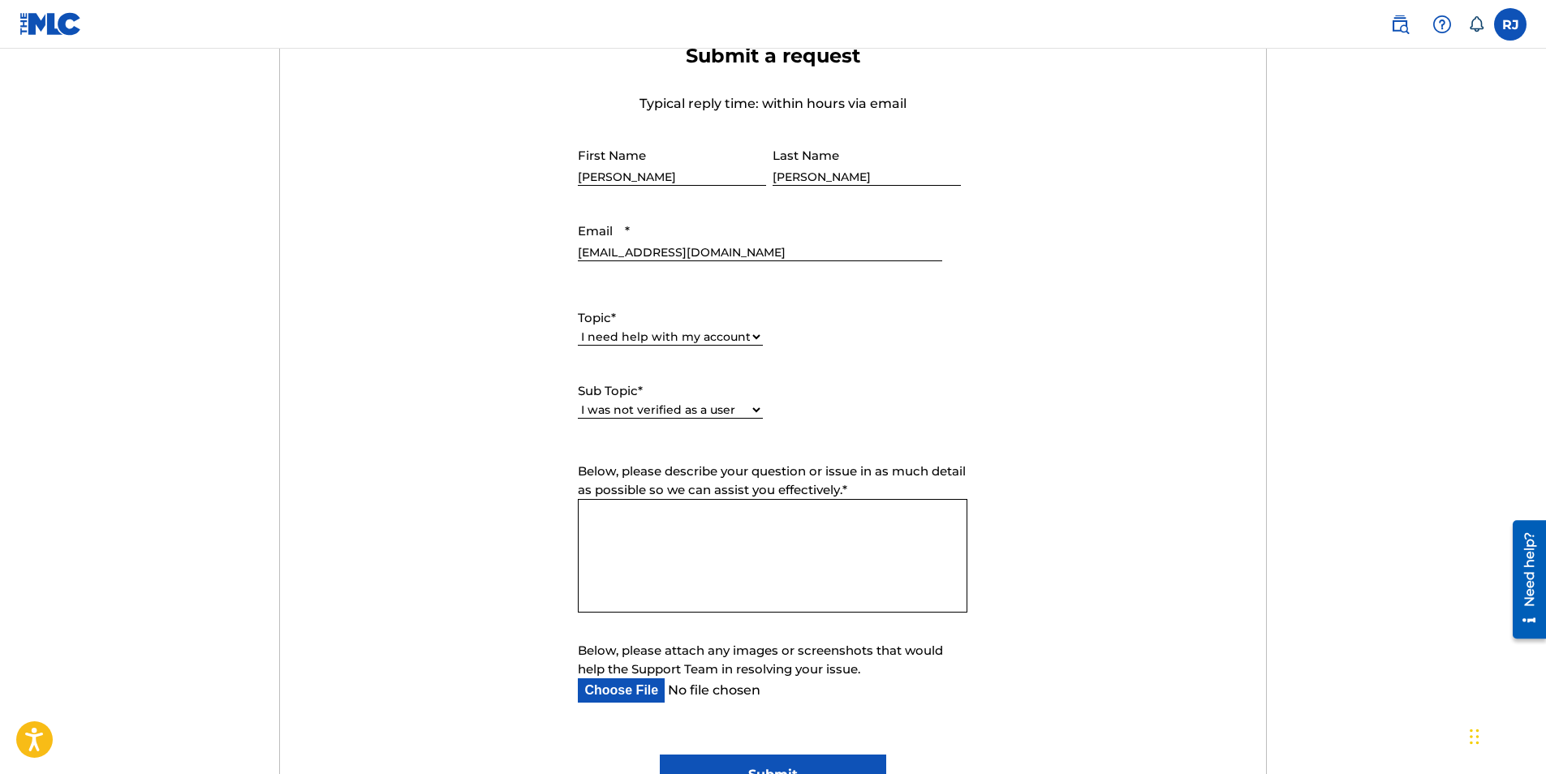
scroll to position [649, 0]
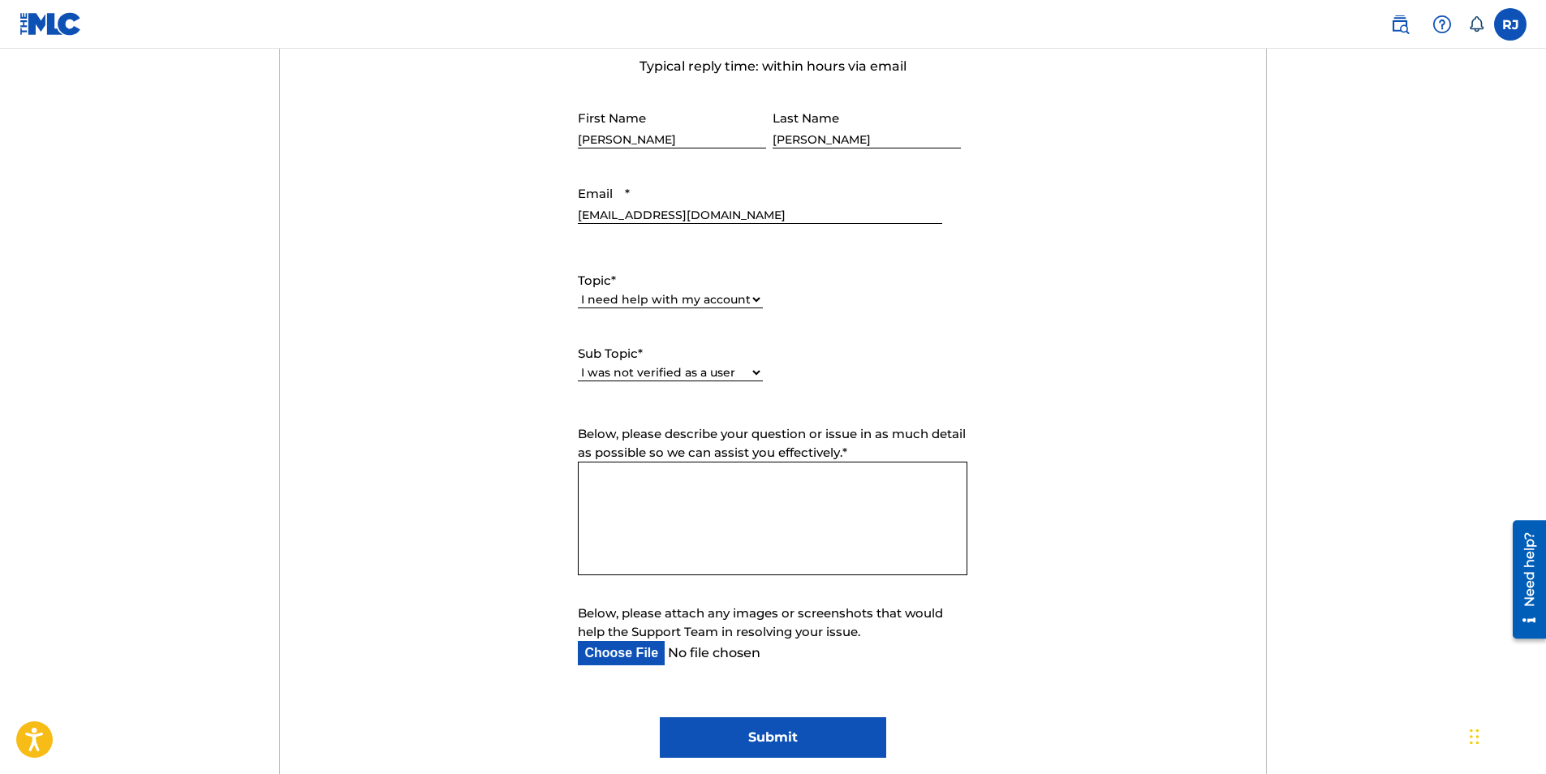
click at [769, 733] on input "Submit" at bounding box center [773, 738] width 226 height 41
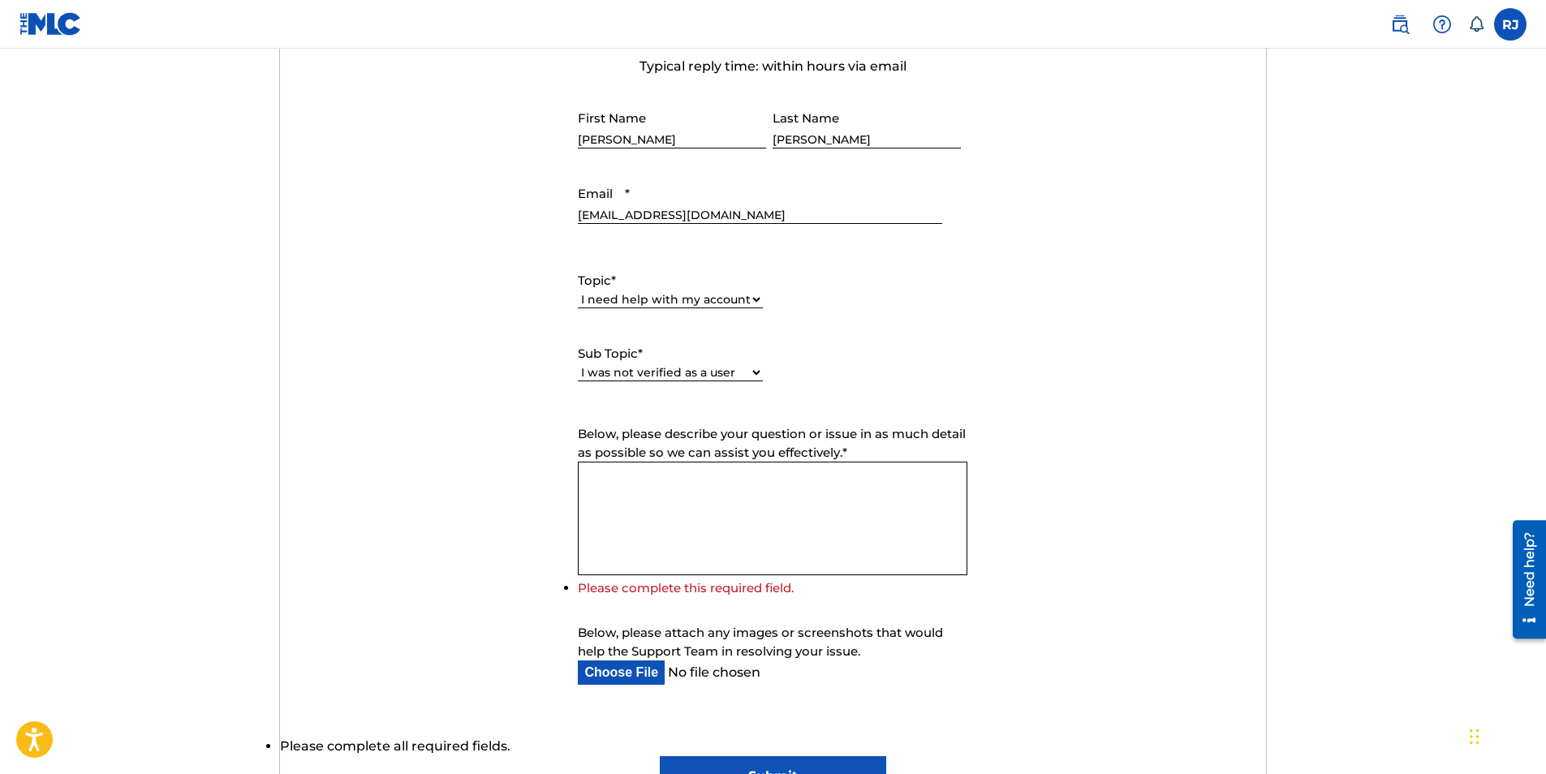
click at [699, 517] on textarea "Below, please describe your question or issue in as much detail as possible so …" at bounding box center [773, 519] width 390 height 114
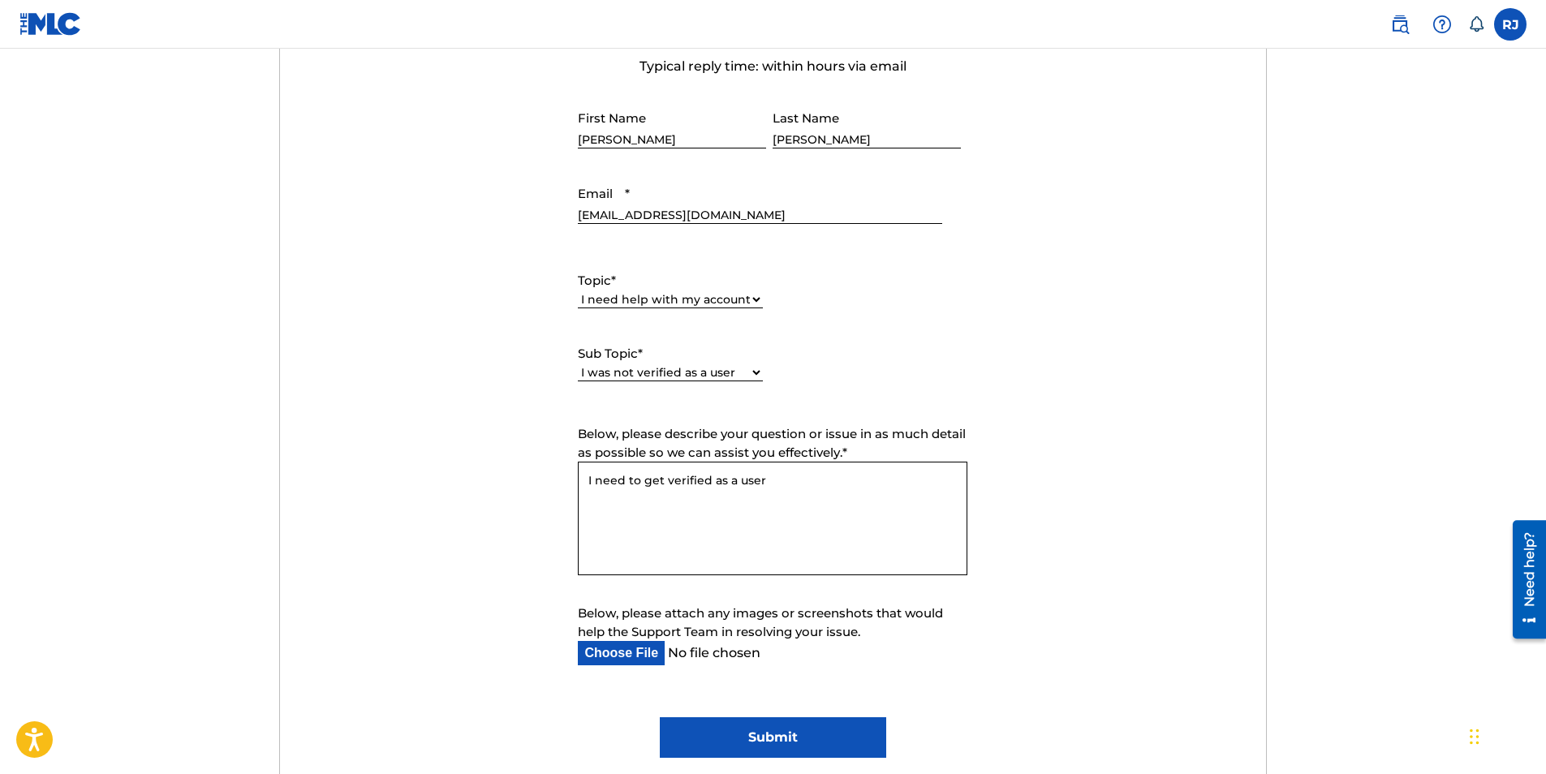
type textarea "I need to get verified as a user"
click at [753, 735] on input "Submit" at bounding box center [773, 738] width 226 height 41
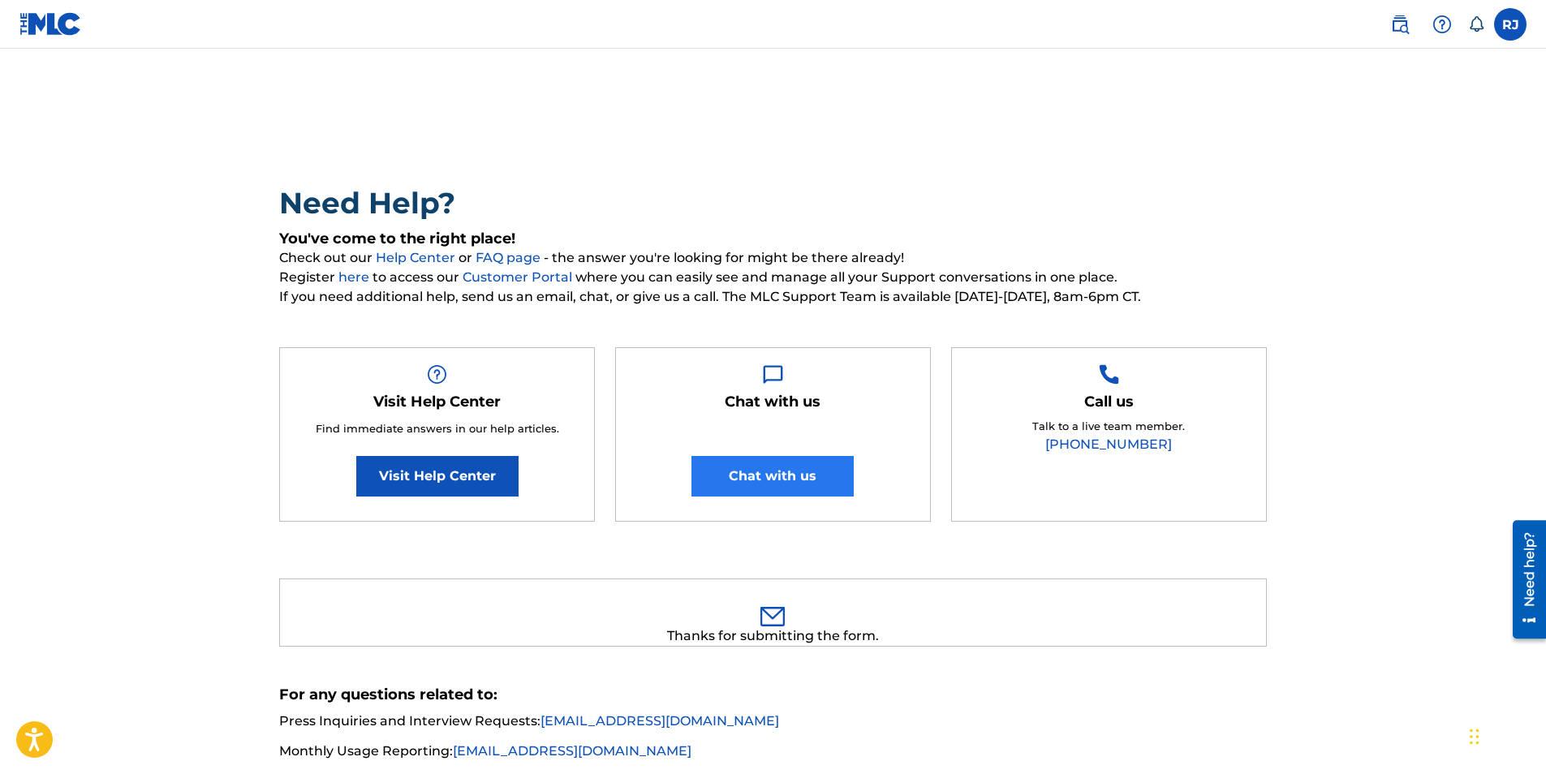
scroll to position [0, 0]
